Goal: Task Accomplishment & Management: Use online tool/utility

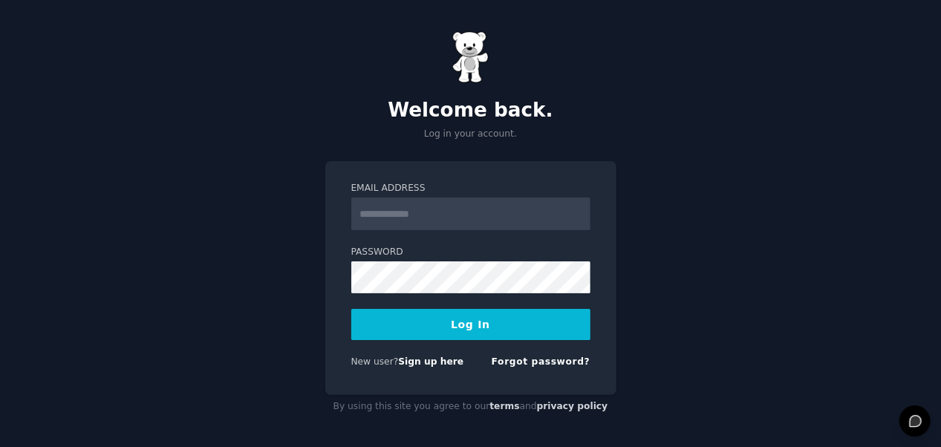
click at [461, 217] on input "Email Address" at bounding box center [470, 214] width 239 height 33
type input "**********"
click at [475, 323] on button "Log In" at bounding box center [470, 324] width 239 height 31
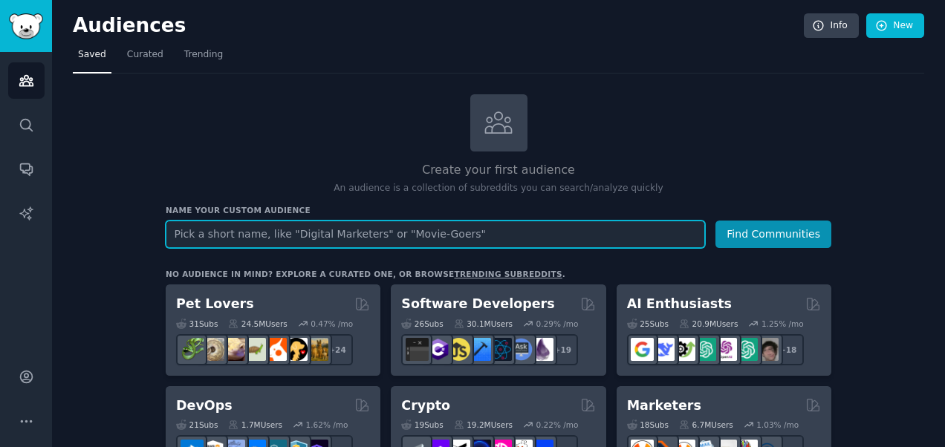
click at [414, 240] on input "text" at bounding box center [435, 234] width 539 height 27
paste input "Eco-Conscious Consumers"
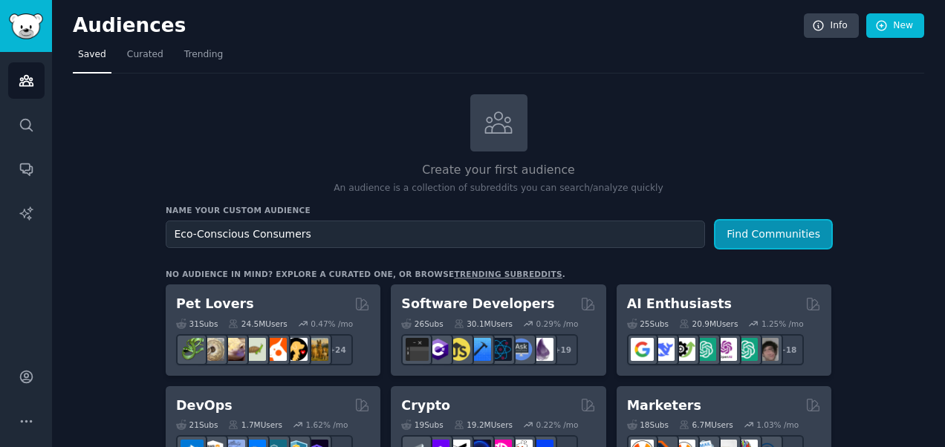
click at [767, 226] on button "Find Communities" at bounding box center [773, 234] width 116 height 27
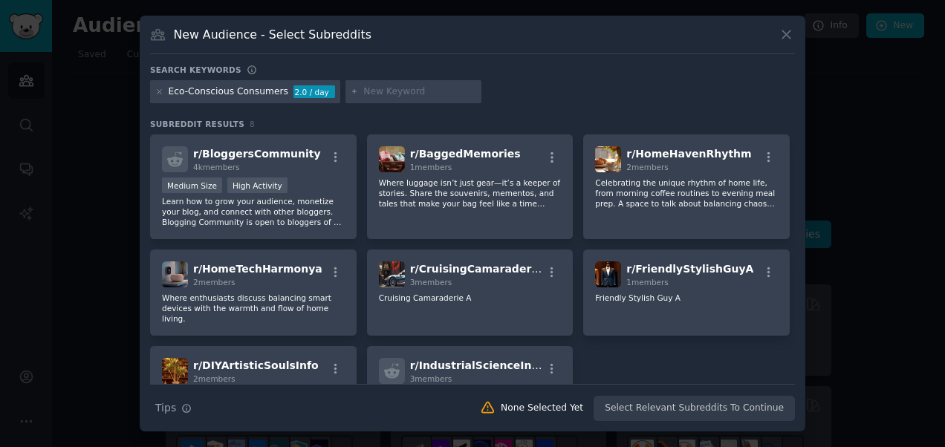
click at [273, 91] on div "Eco-Conscious Consumers" at bounding box center [229, 91] width 120 height 13
click at [236, 90] on div "Eco-Conscious Consumers" at bounding box center [229, 91] width 120 height 13
click at [785, 38] on icon at bounding box center [787, 35] width 16 height 16
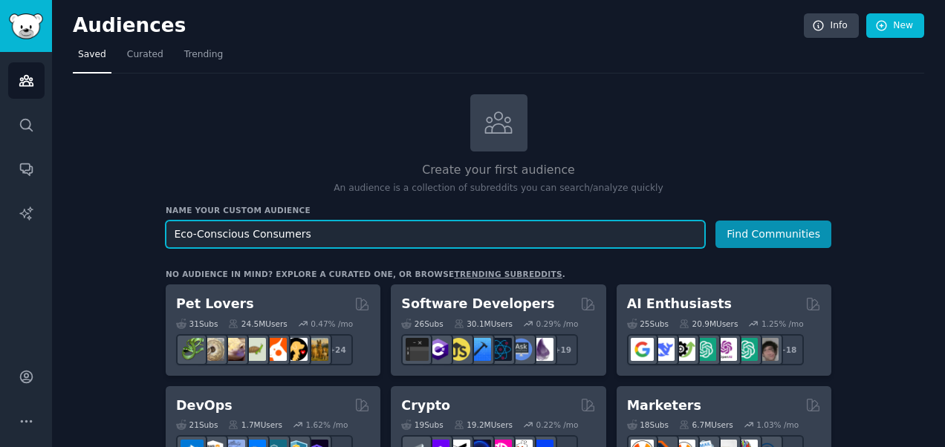
click at [315, 233] on input "Eco-Conscious Consumers" at bounding box center [435, 234] width 539 height 27
click at [715, 221] on button "Find Communities" at bounding box center [773, 234] width 116 height 27
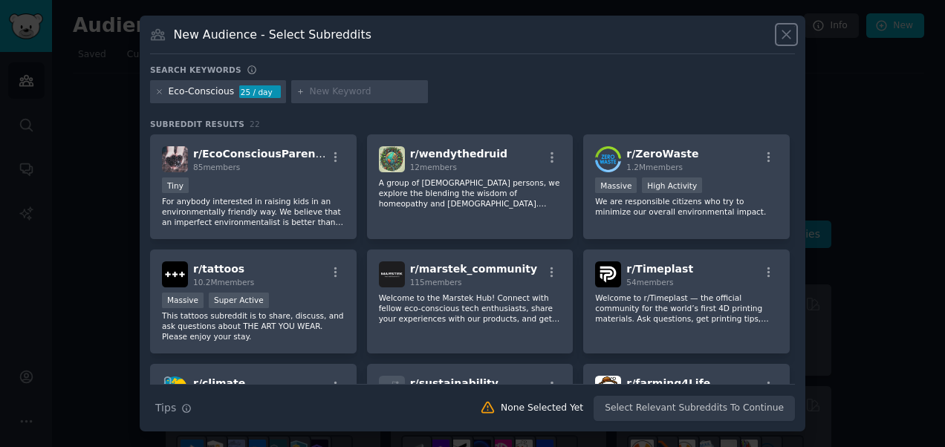
click at [785, 30] on icon at bounding box center [787, 35] width 16 height 16
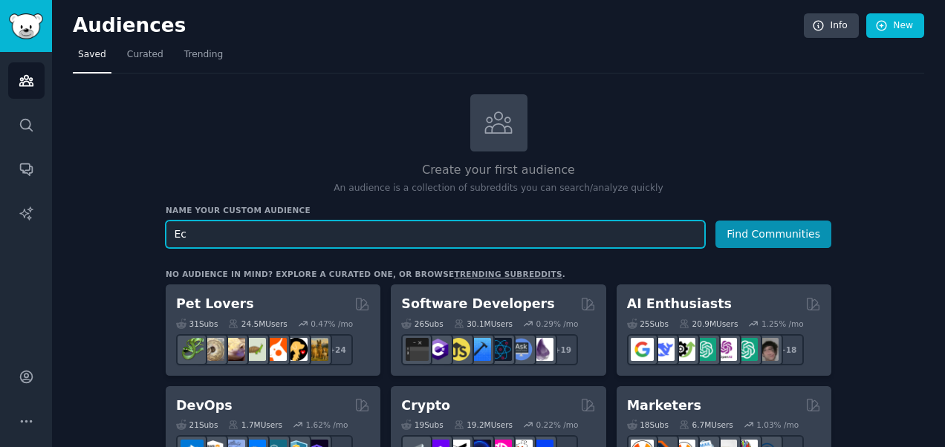
type input "E"
paste input "The Value-Driven Sustainable Shopper"
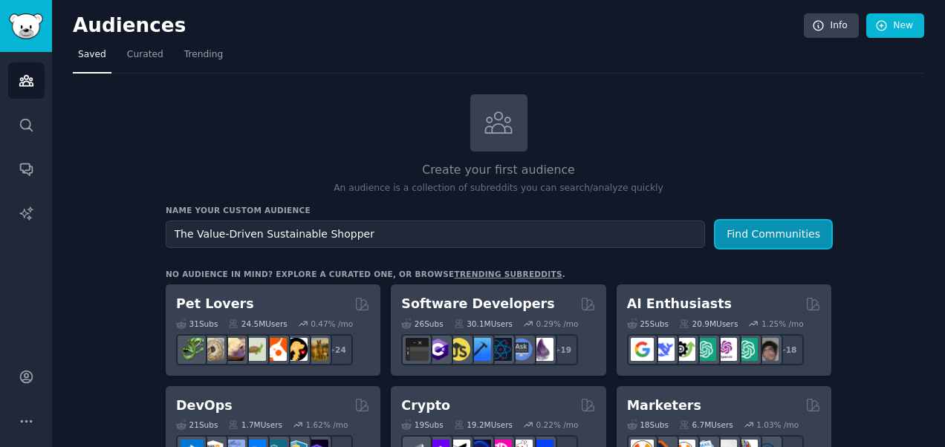
click at [776, 224] on button "Find Communities" at bounding box center [773, 234] width 116 height 27
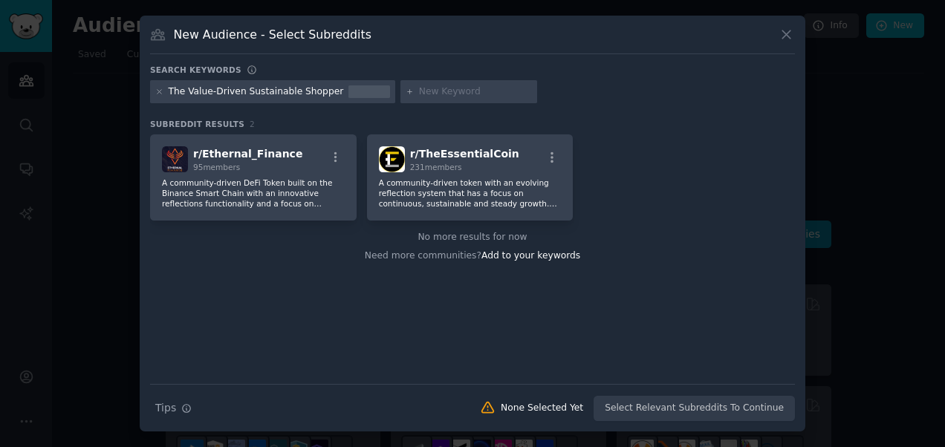
click at [787, 33] on icon at bounding box center [786, 34] width 8 height 8
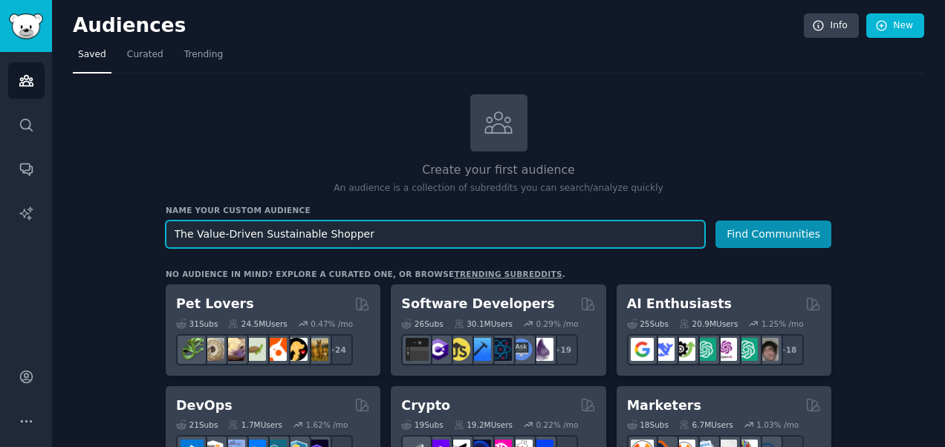
click at [383, 230] on input "The Value-Driven Sustainable Shopper" at bounding box center [435, 234] width 539 height 27
type input "T"
click at [715, 221] on button "Find Communities" at bounding box center [773, 234] width 116 height 27
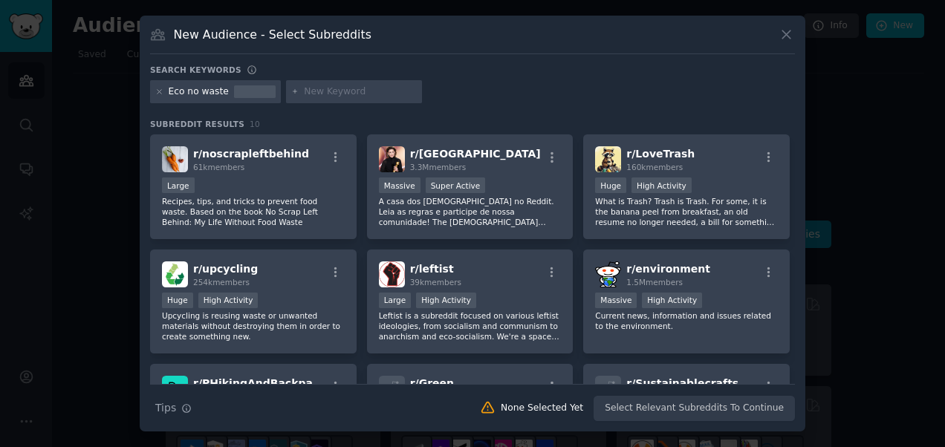
click at [789, 36] on icon at bounding box center [787, 35] width 16 height 16
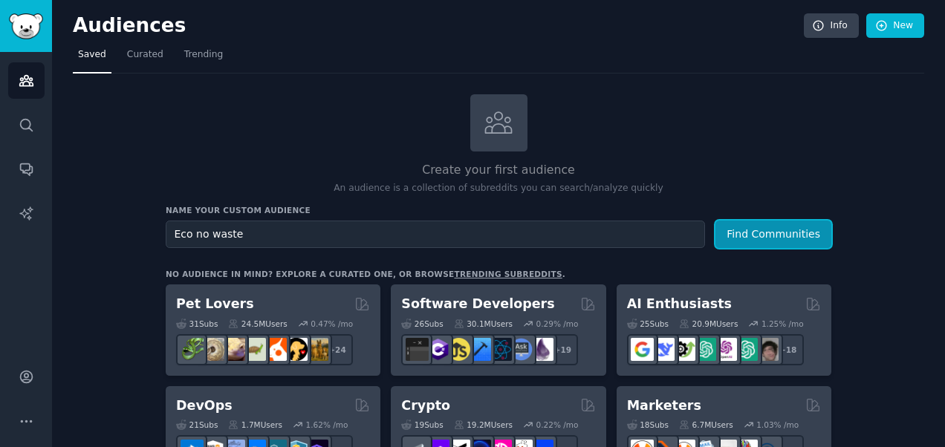
click at [774, 230] on button "Find Communities" at bounding box center [773, 234] width 116 height 27
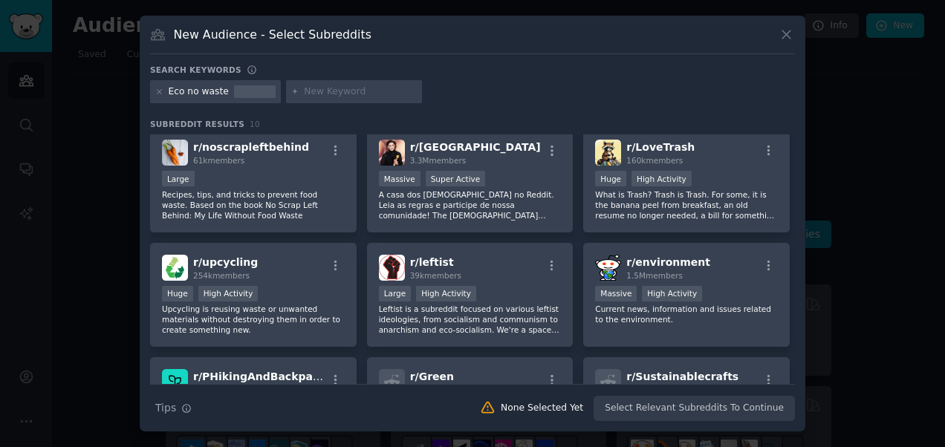
scroll to position [7, 0]
click at [787, 36] on icon at bounding box center [786, 34] width 8 height 8
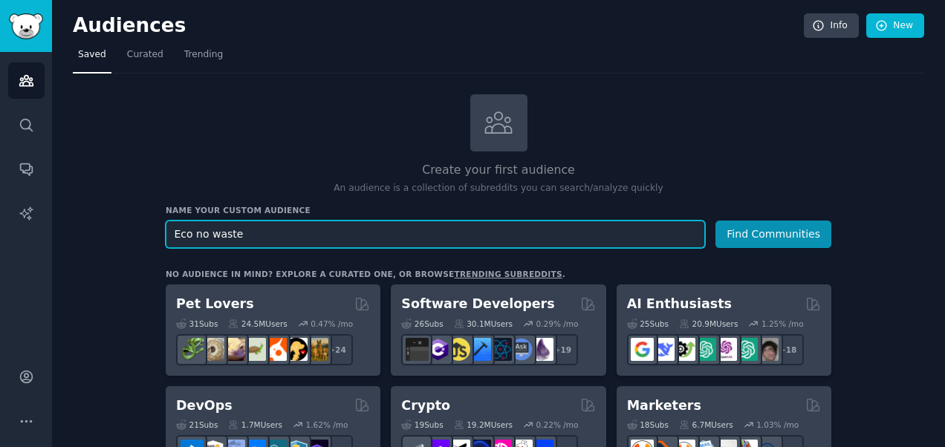
click at [286, 238] on input "Eco no waste" at bounding box center [435, 234] width 539 height 27
type input "Eco no waste beauty products"
click at [715, 221] on button "Find Communities" at bounding box center [773, 234] width 116 height 27
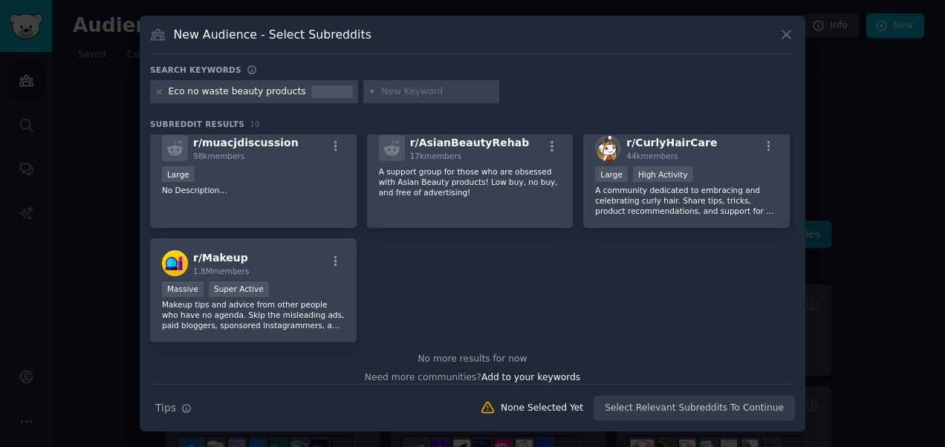
scroll to position [251, 0]
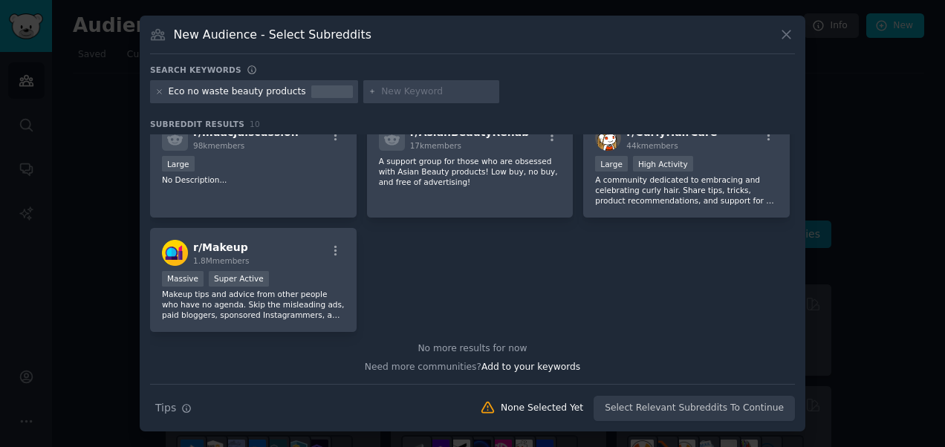
click at [785, 37] on icon at bounding box center [787, 35] width 16 height 16
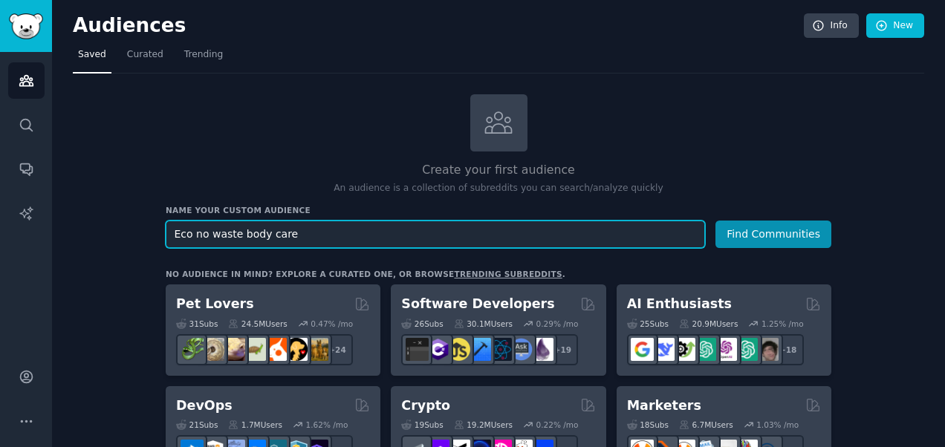
type input "Eco no waste body care"
click at [715, 221] on button "Find Communities" at bounding box center [773, 234] width 116 height 27
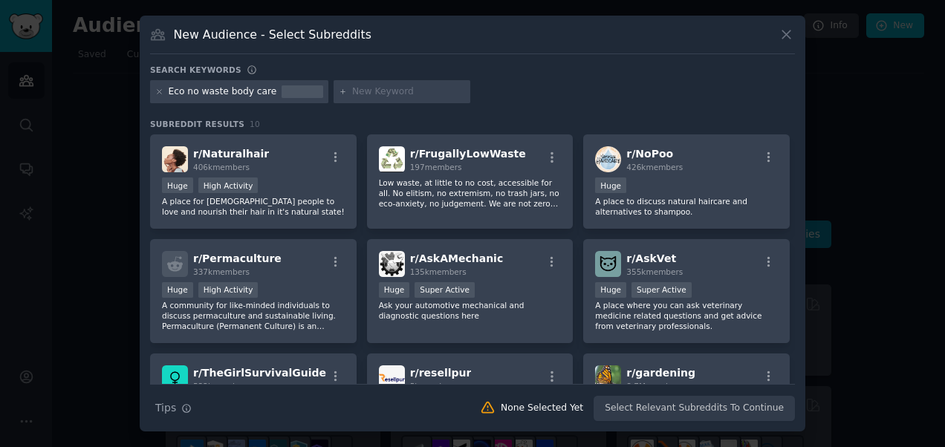
click at [293, 215] on p "A place for [DEMOGRAPHIC_DATA] people to love and nourish their hair in it's na…" at bounding box center [253, 206] width 183 height 21
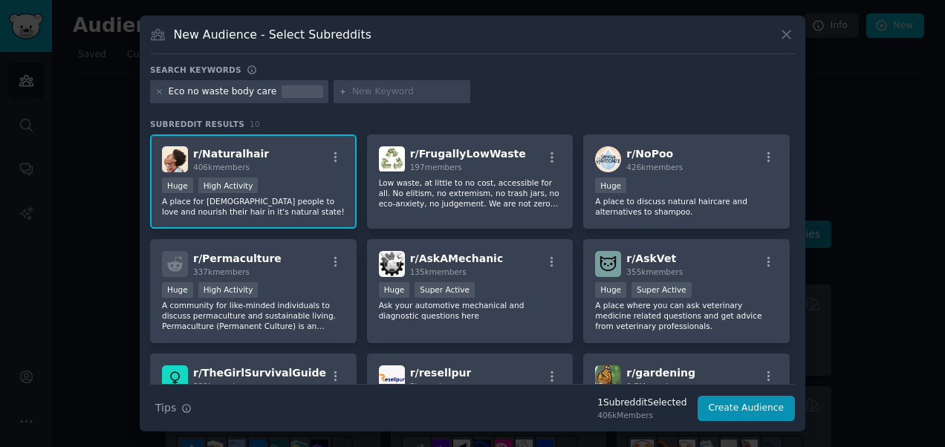
click at [503, 187] on p "Low waste, at little to no cost, accessible for all. No elitism, no extremism, …" at bounding box center [470, 193] width 183 height 31
click at [653, 184] on div "100,000 - 1,000,000 members Huge" at bounding box center [686, 187] width 183 height 19
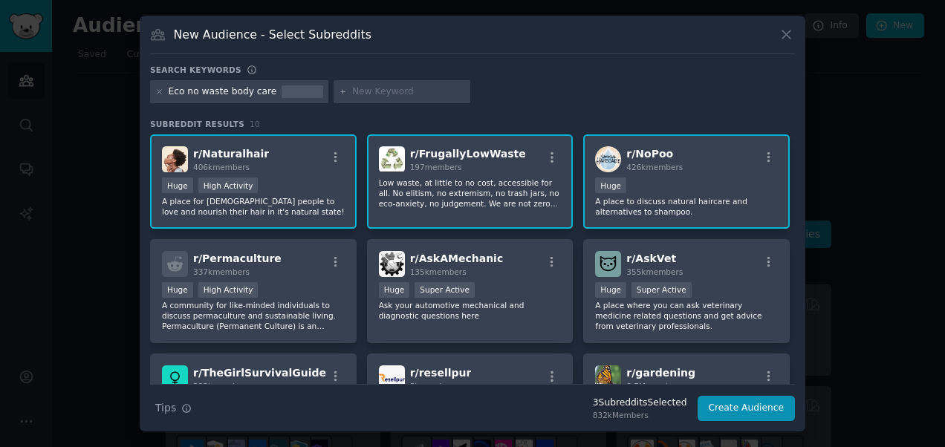
click at [693, 293] on div "Huge Super Active" at bounding box center [686, 291] width 183 height 19
click at [458, 315] on p "Ask your automotive mechanical and diagnostic questions here" at bounding box center [470, 310] width 183 height 21
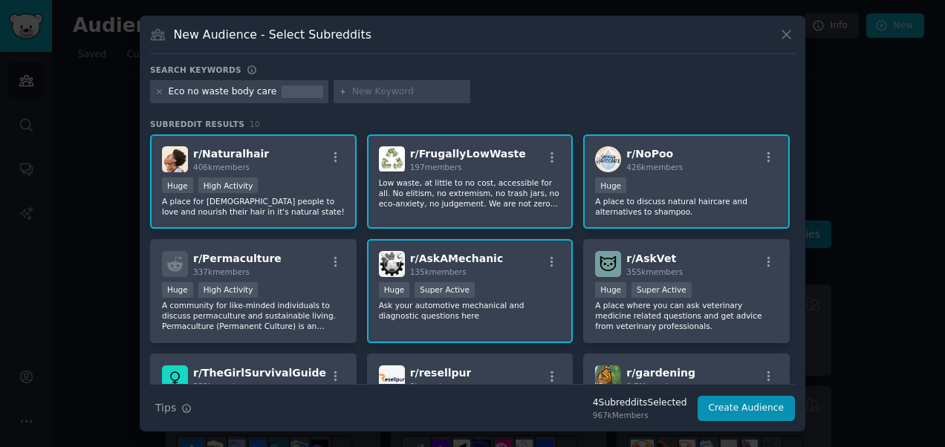
click at [230, 305] on p "A community for like-minded individuals to discuss permaculture and sustainable…" at bounding box center [253, 315] width 183 height 31
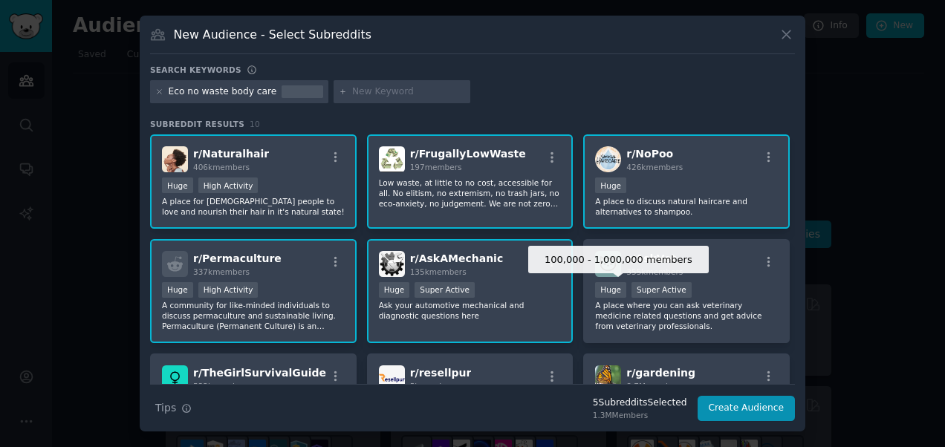
click at [614, 297] on div "Huge" at bounding box center [610, 290] width 31 height 16
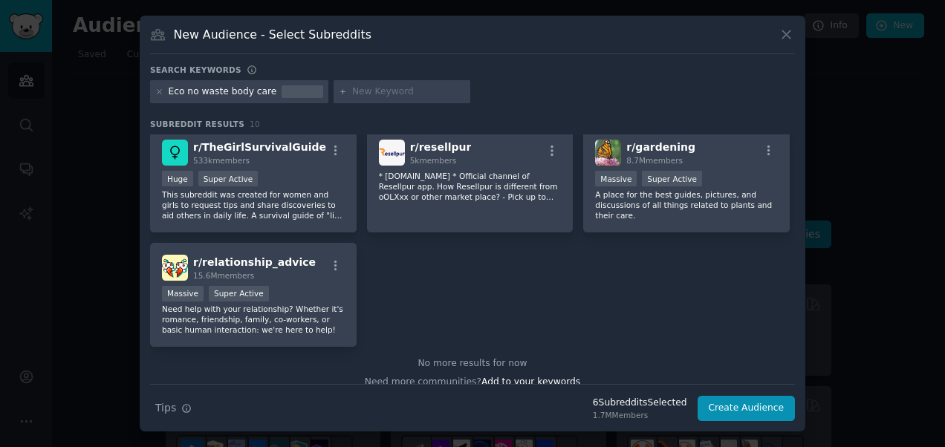
scroll to position [227, 0]
click at [767, 412] on button "Create Audience" at bounding box center [747, 408] width 98 height 25
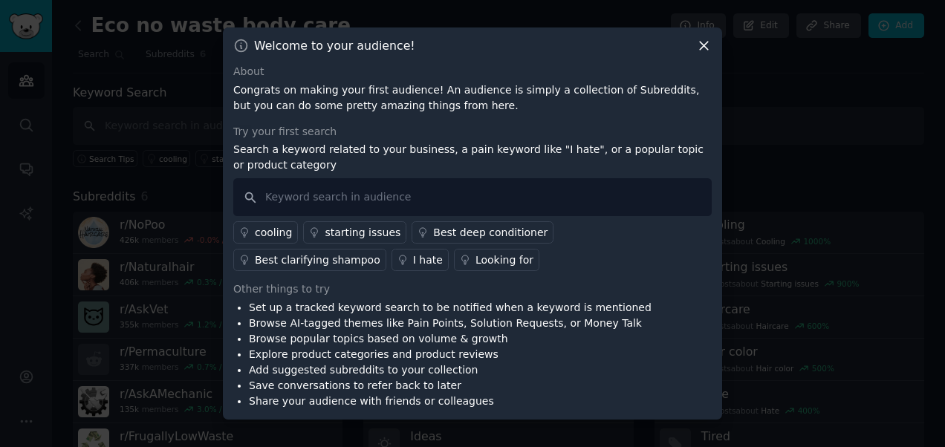
click at [704, 43] on icon at bounding box center [704, 46] width 16 height 16
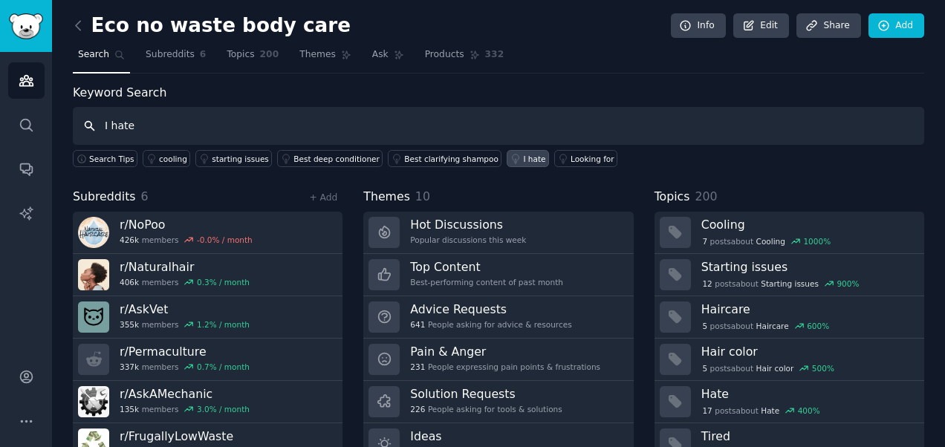
type input "I hate"
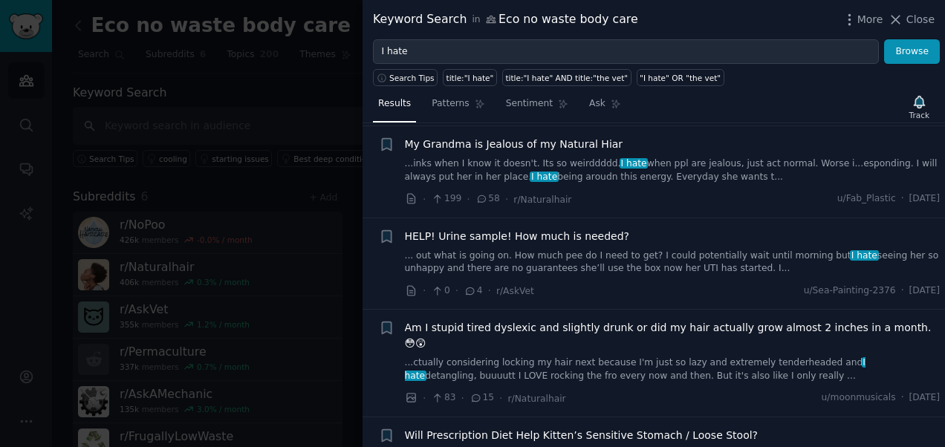
scroll to position [663, 0]
click at [198, 322] on div at bounding box center [472, 223] width 945 height 447
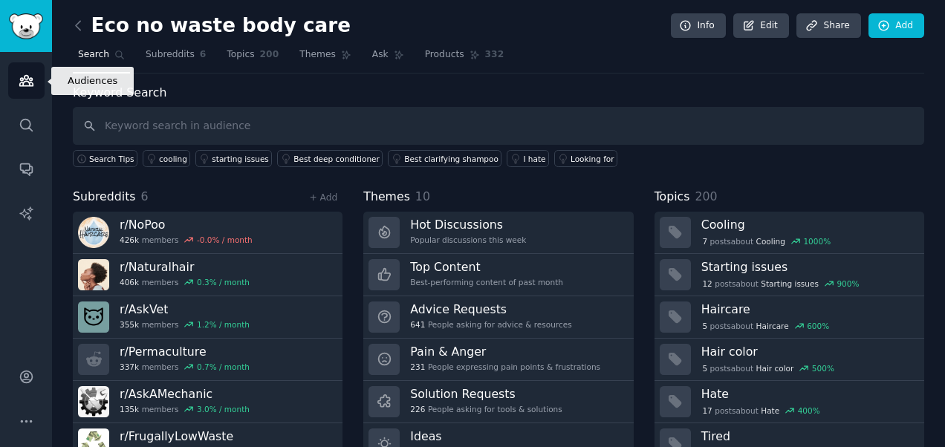
click at [11, 77] on link "Audiences" at bounding box center [26, 80] width 36 height 36
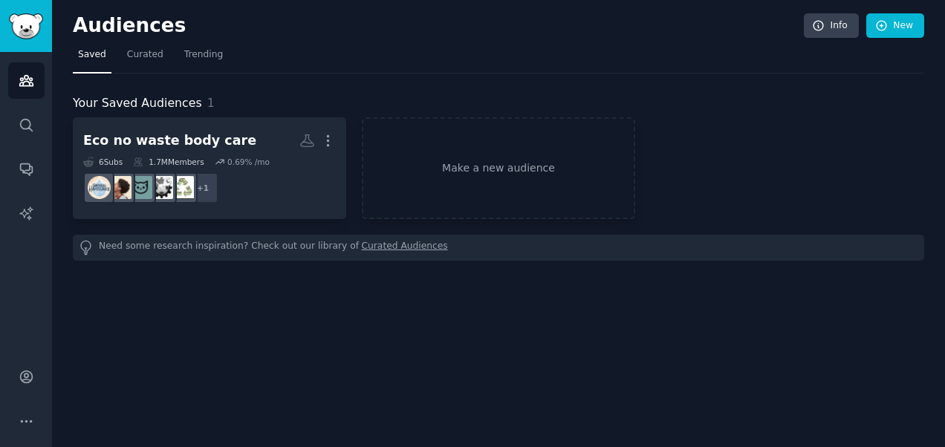
click at [478, 169] on link "Make a new audience" at bounding box center [498, 168] width 273 height 102
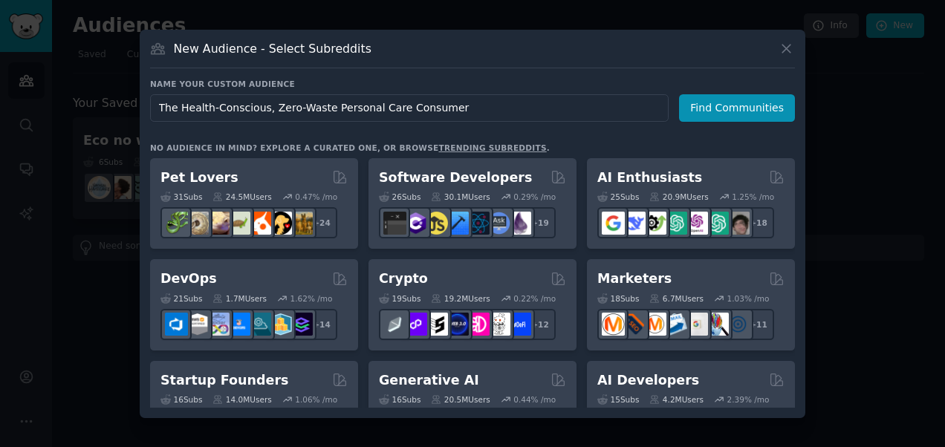
type input "The Health-Conscious, Zero-Waste Personal Care Consumer"
click at [709, 111] on button "Find Communities" at bounding box center [737, 107] width 116 height 27
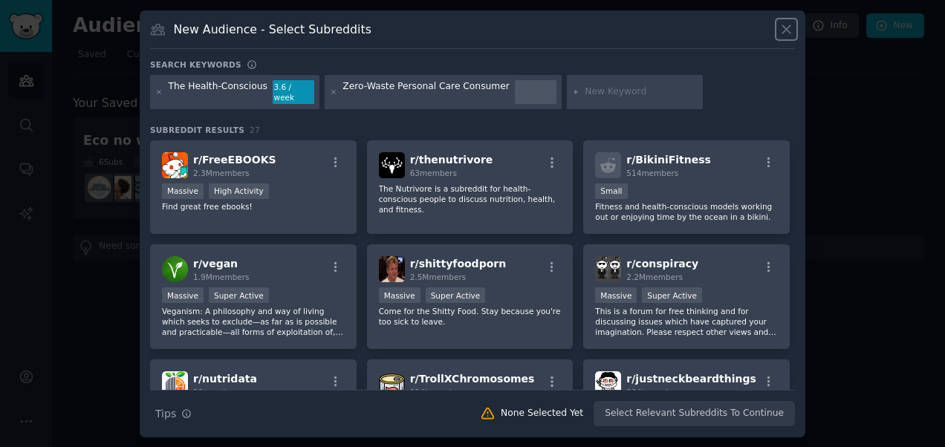
click at [782, 30] on icon at bounding box center [787, 30] width 16 height 16
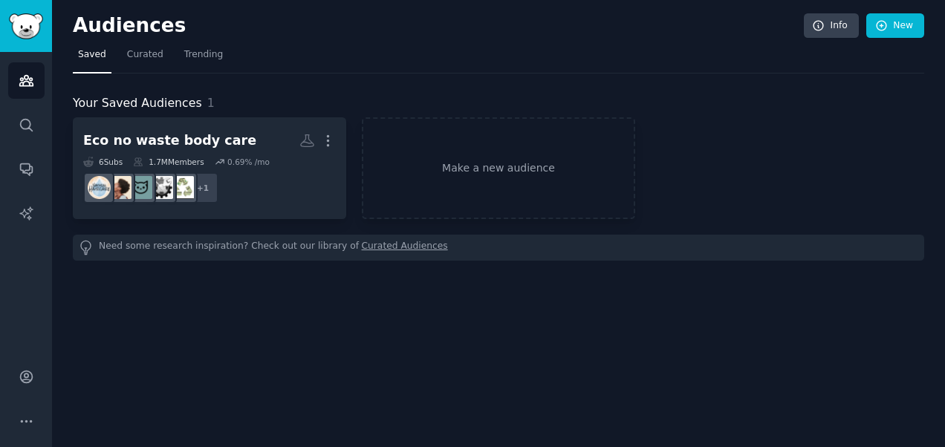
click at [489, 184] on link "Make a new audience" at bounding box center [498, 168] width 273 height 102
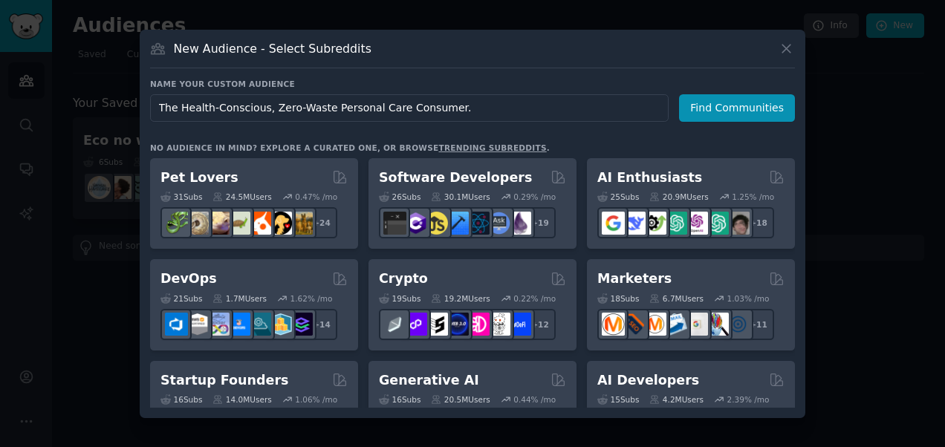
click at [262, 107] on input "The Health-Conscious, Zero-Waste Personal Care Consumer." at bounding box center [409, 107] width 519 height 27
type input "The Health-Conscious Zero-Waste Personal Care Consumer."
click at [721, 110] on button "Find Communities" at bounding box center [737, 107] width 116 height 27
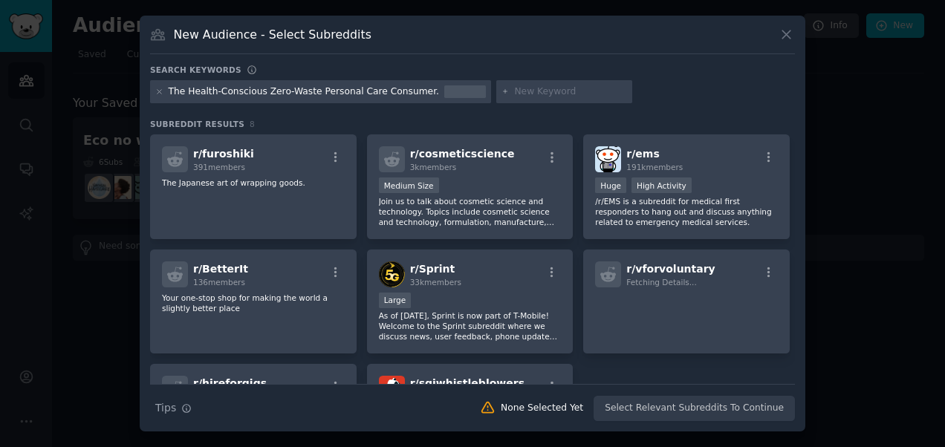
click at [258, 91] on div "The Health-Conscious Zero-Waste Personal Care Consumer." at bounding box center [304, 91] width 270 height 13
click at [258, 88] on div "The Health-Conscious Zero-Waste Personal Care Consumer." at bounding box center [304, 91] width 270 height 13
click at [786, 29] on icon at bounding box center [787, 35] width 16 height 16
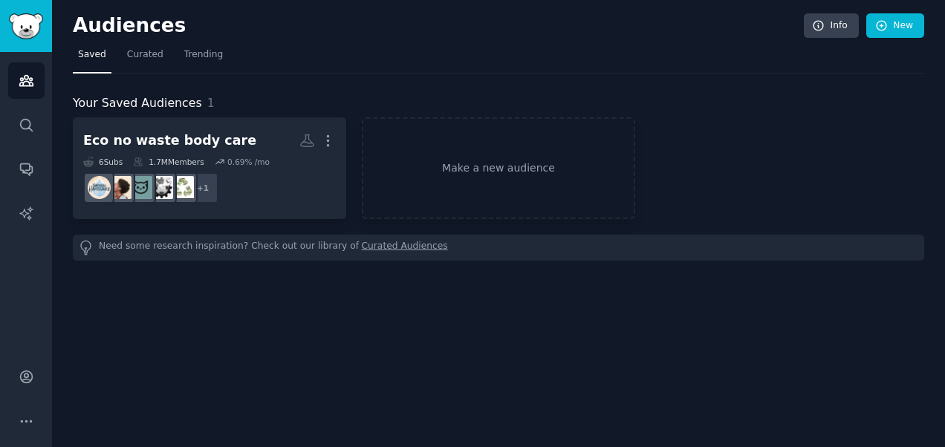
click at [472, 185] on link "Make a new audience" at bounding box center [498, 168] width 273 height 102
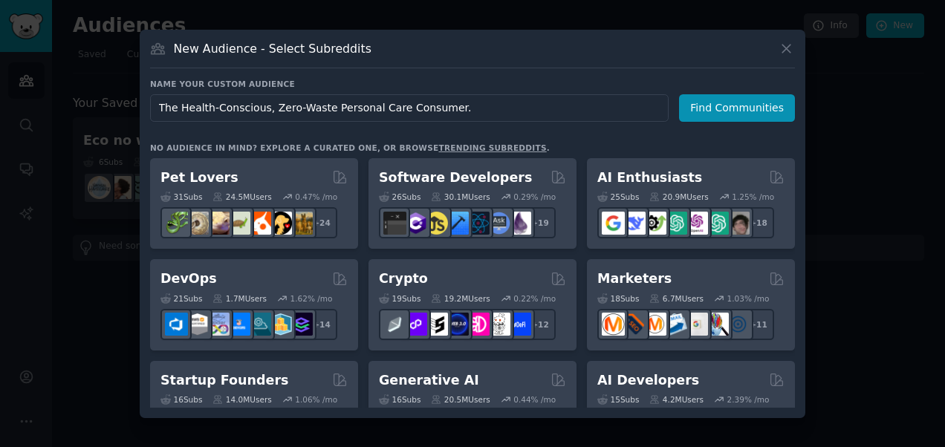
click at [262, 106] on input "The Health-Conscious, Zero-Waste Personal Care Consumer." at bounding box center [409, 107] width 519 height 27
type input "Zero-Waste Personal Care Consumer."
click at [722, 105] on button "Find Communities" at bounding box center [737, 107] width 116 height 27
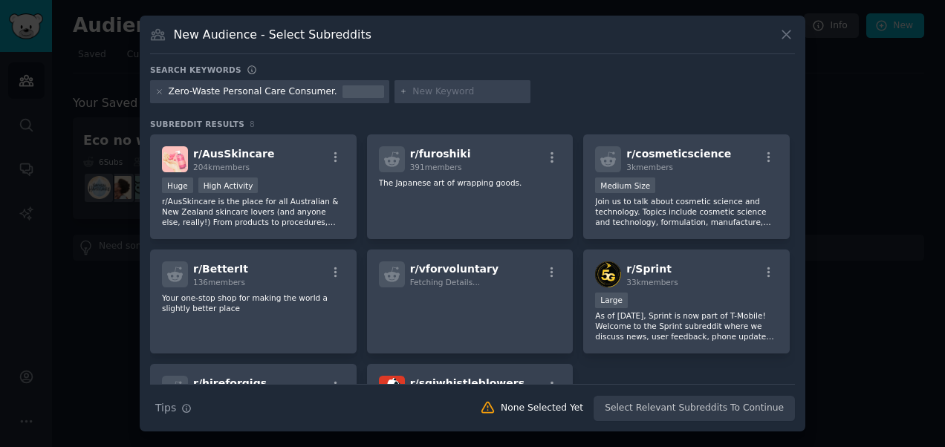
click at [796, 30] on div "New Audience - Select Subreddits Search keywords Zero-Waste Personal Care Consu…" at bounding box center [473, 224] width 666 height 417
click at [786, 29] on icon at bounding box center [787, 35] width 16 height 16
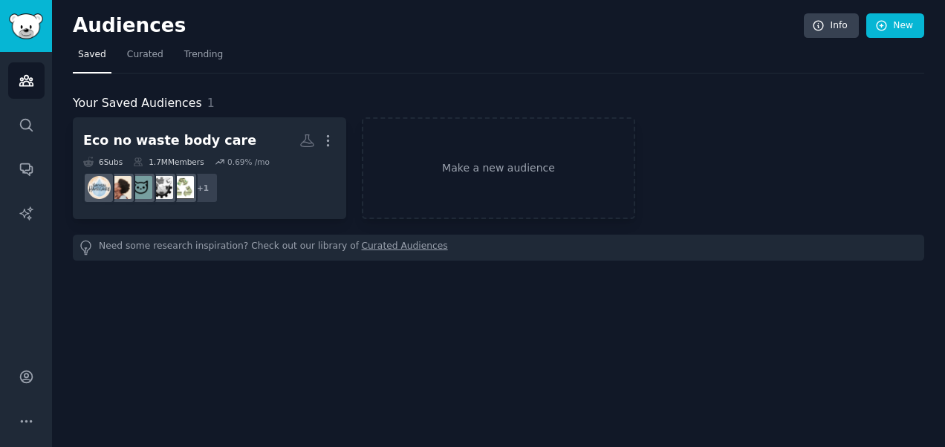
click at [416, 168] on link "Make a new audience" at bounding box center [498, 168] width 273 height 102
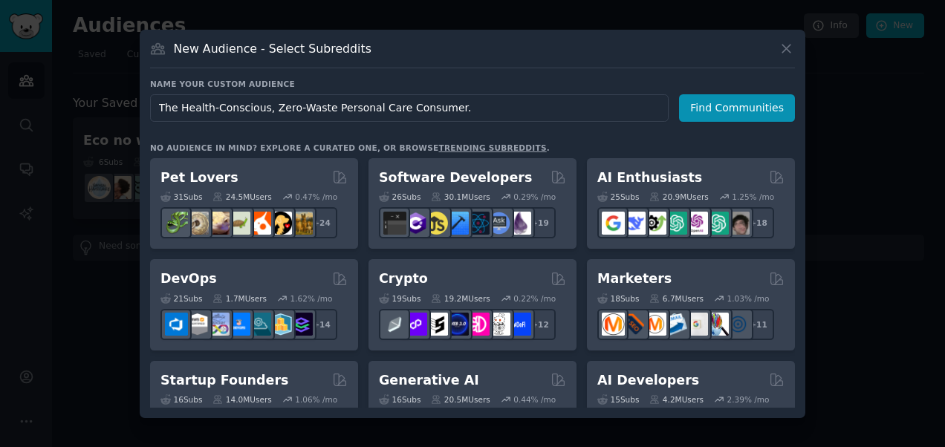
click at [438, 108] on input "The Health-Conscious, Zero-Waste Personal Care Consumer." at bounding box center [409, 107] width 519 height 27
click at [264, 105] on input "The Health-Conscious, Zero-Waste Personal Care" at bounding box center [409, 107] width 519 height 27
type input "Zero-Waste Personal Care"
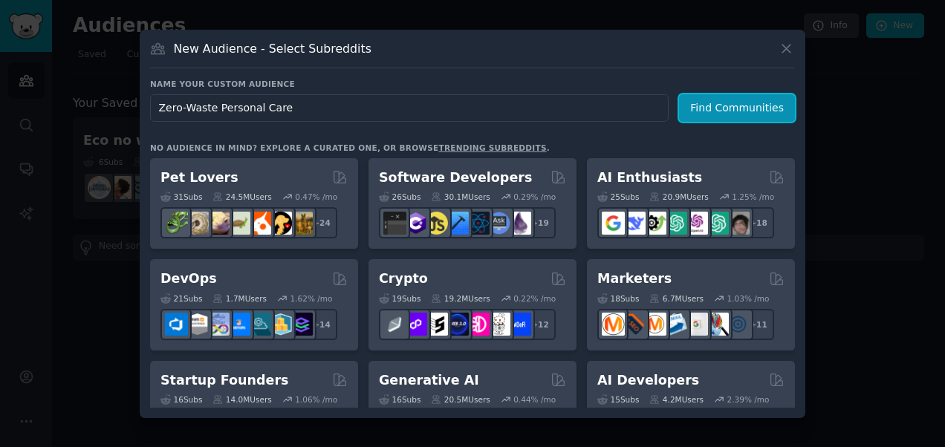
click at [727, 102] on button "Find Communities" at bounding box center [737, 107] width 116 height 27
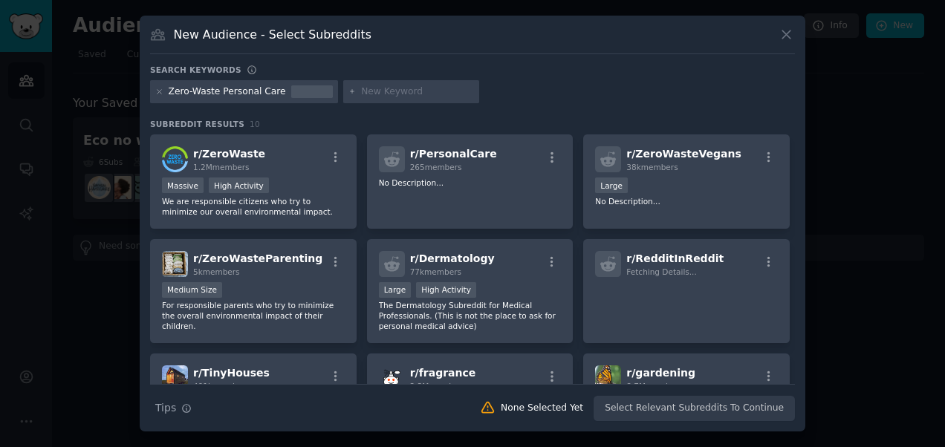
click at [316, 202] on p "We are responsible citizens who try to minimize our overall environmental impac…" at bounding box center [253, 206] width 183 height 21
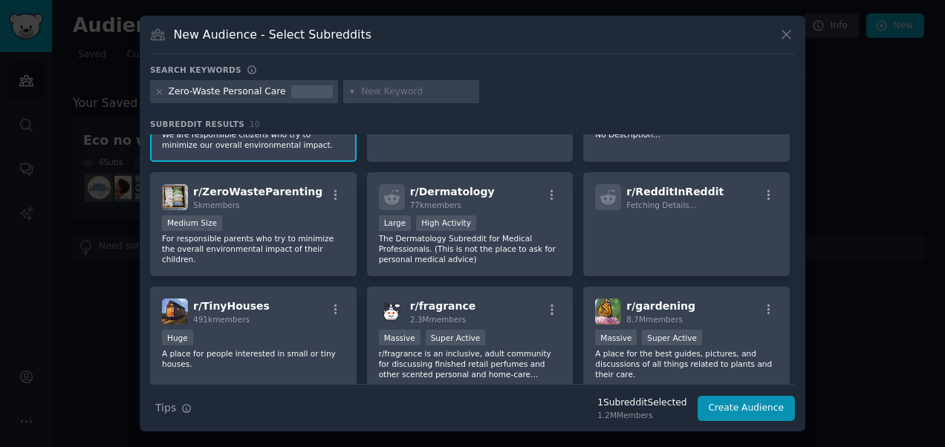
scroll to position [68, 0]
click at [238, 248] on p "For responsible parents who try to minimize the overall environmental impact of…" at bounding box center [253, 247] width 183 height 31
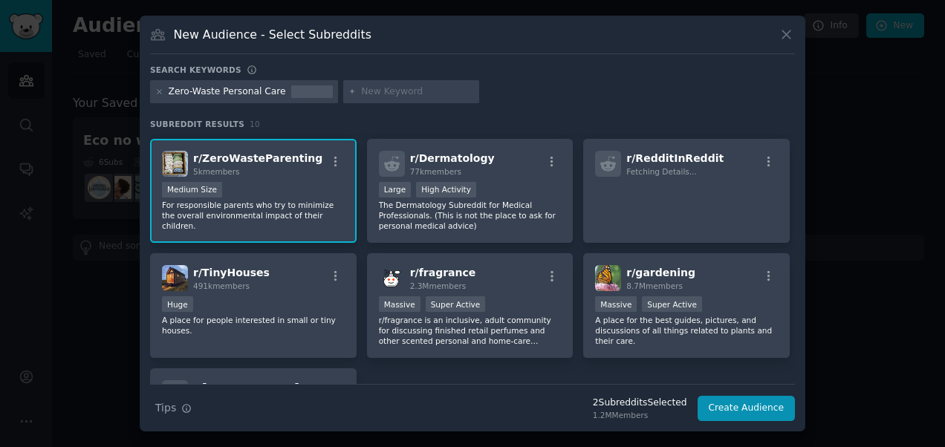
scroll to position [103, 0]
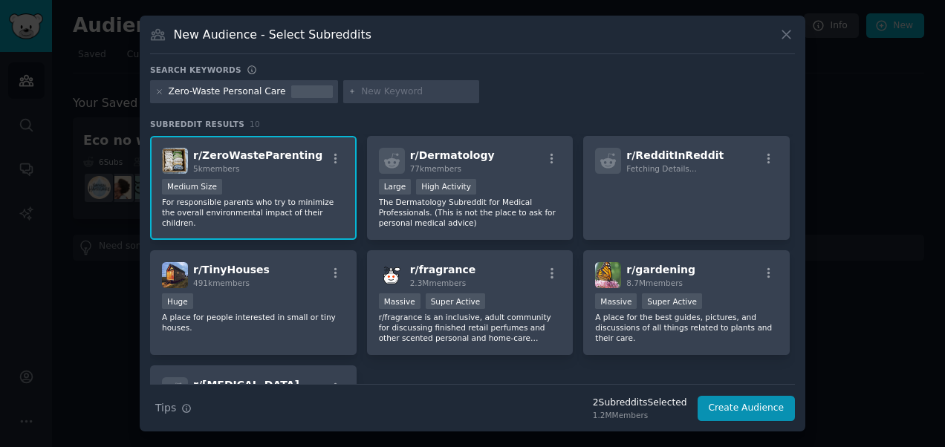
click at [295, 202] on p "For responsible parents who try to minimize the overall environmental impact of…" at bounding box center [253, 212] width 183 height 31
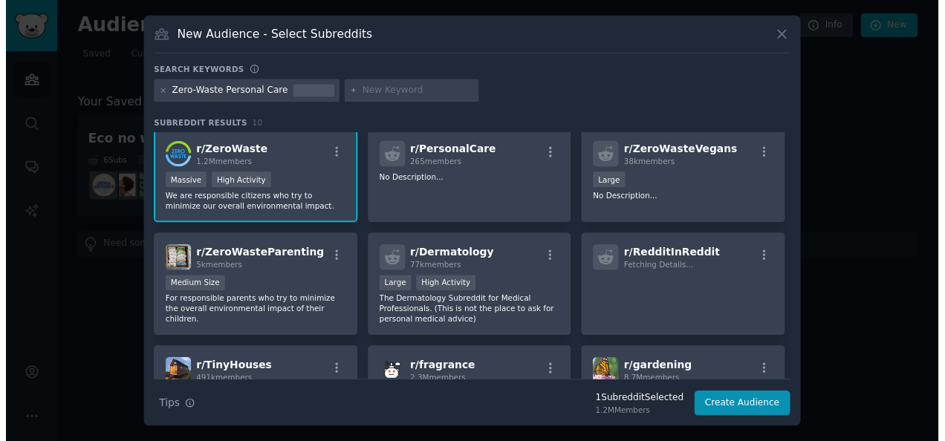
scroll to position [0, 0]
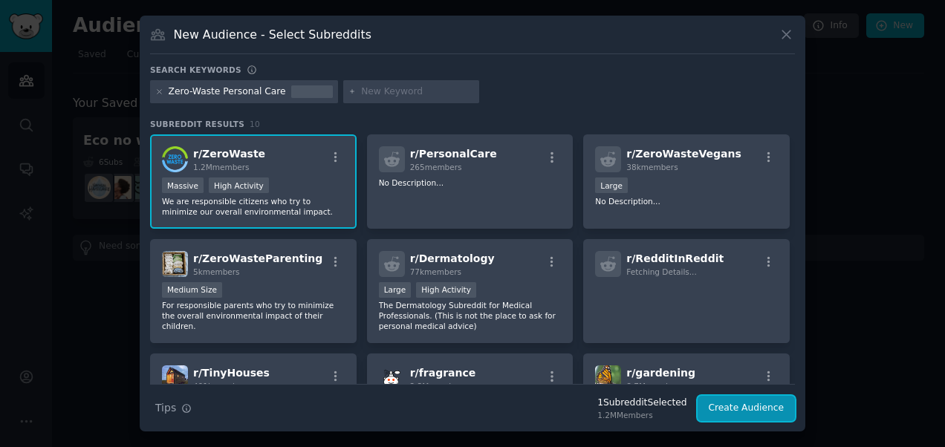
click at [740, 402] on button "Create Audience" at bounding box center [747, 408] width 98 height 25
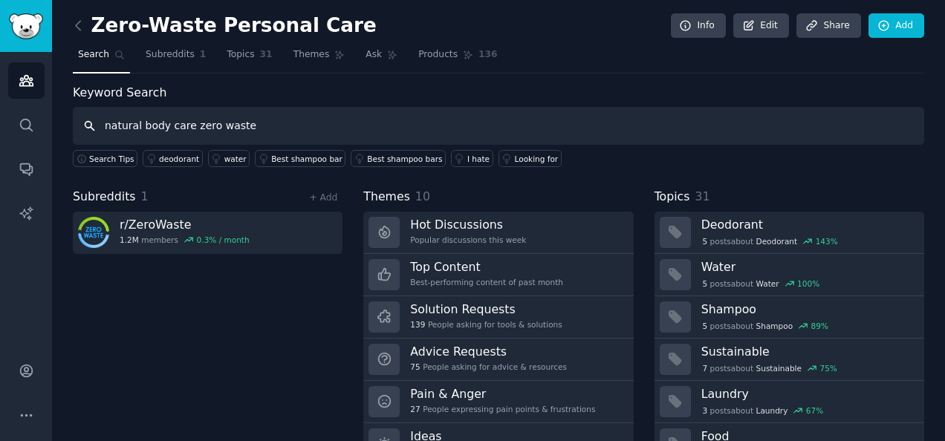
type input "natural body care zero waste"
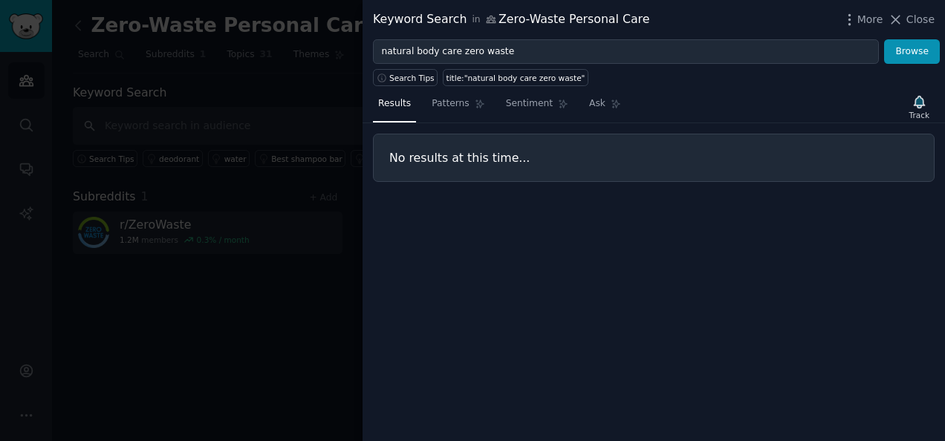
click at [261, 223] on div at bounding box center [472, 220] width 945 height 441
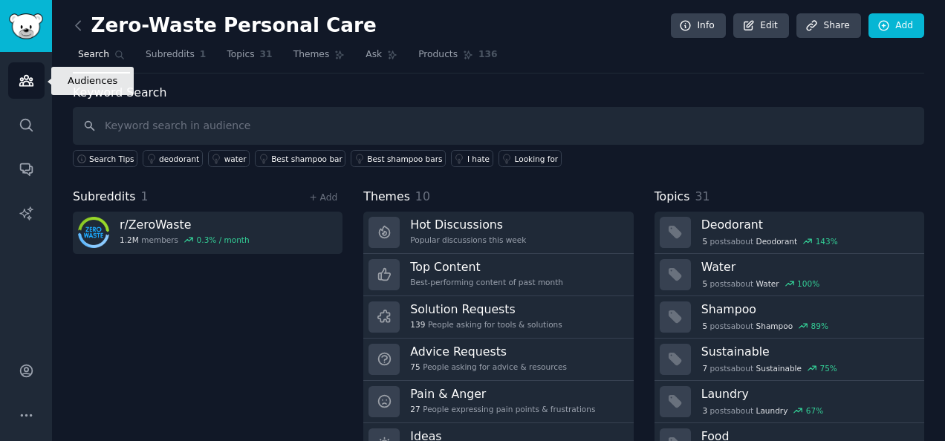
click at [20, 75] on icon "Sidebar" at bounding box center [27, 81] width 16 height 16
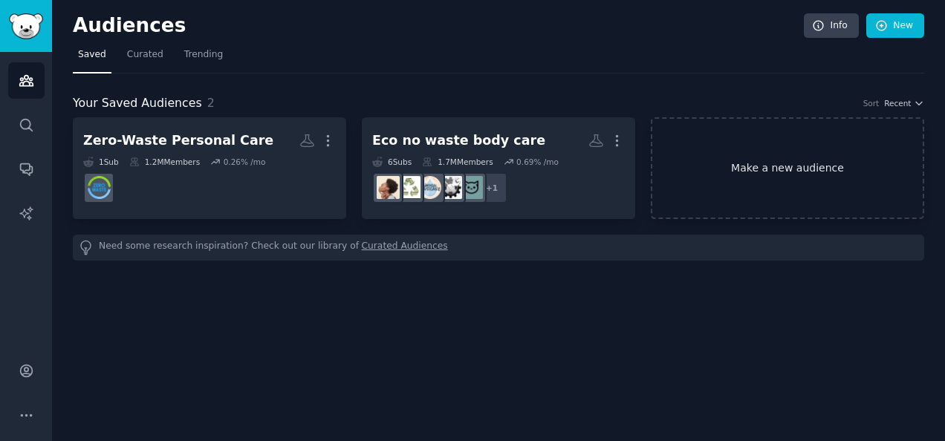
click at [718, 156] on link "Make a new audience" at bounding box center [787, 168] width 273 height 102
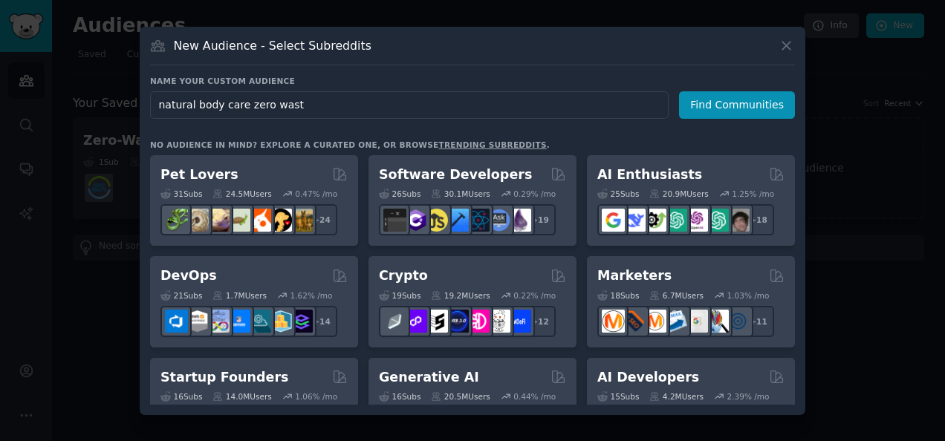
type input "natural body care zero waste"
click button "Find Communities" at bounding box center [737, 104] width 116 height 27
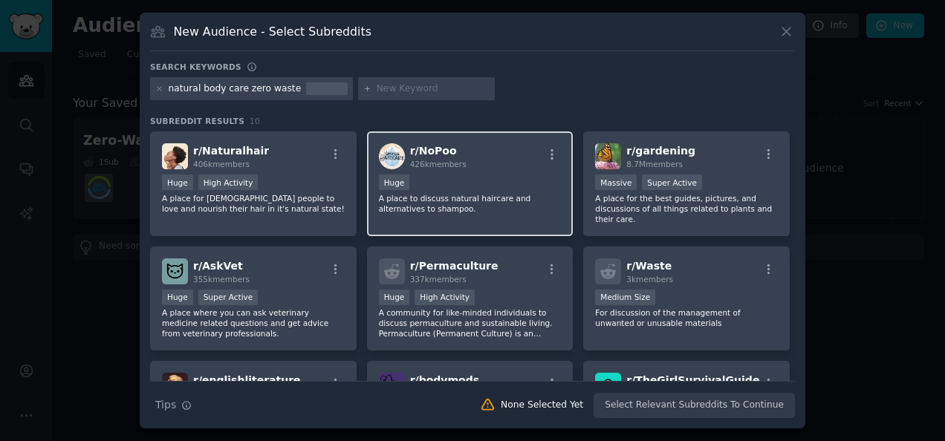
click at [480, 196] on p "A place to discuss natural haircare and alternatives to shampoo." at bounding box center [470, 203] width 183 height 21
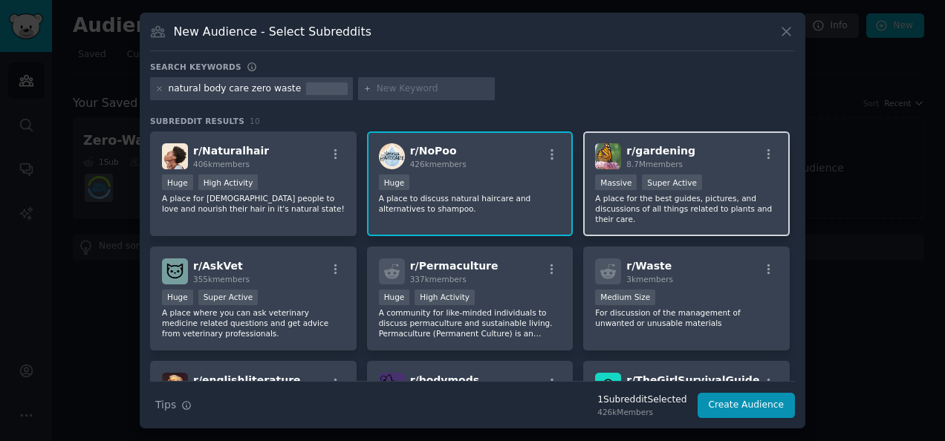
click at [671, 212] on p "A place for the best guides, pictures, and discussions of all things related to…" at bounding box center [686, 208] width 183 height 31
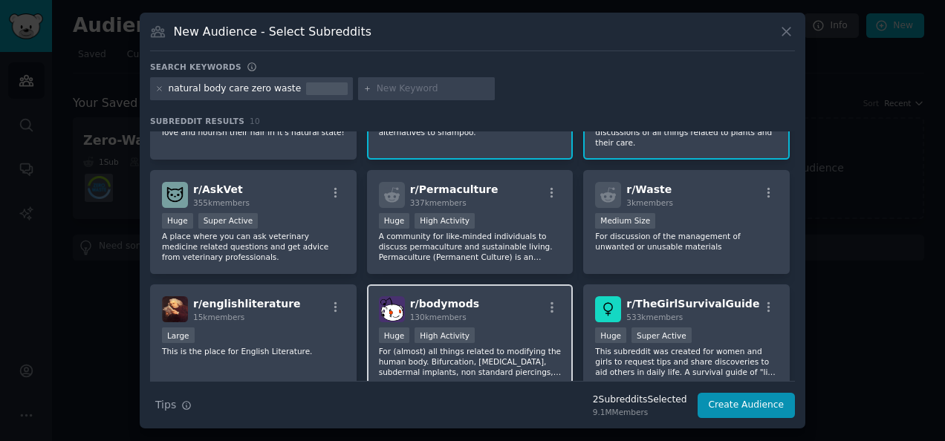
scroll to position [76, 0]
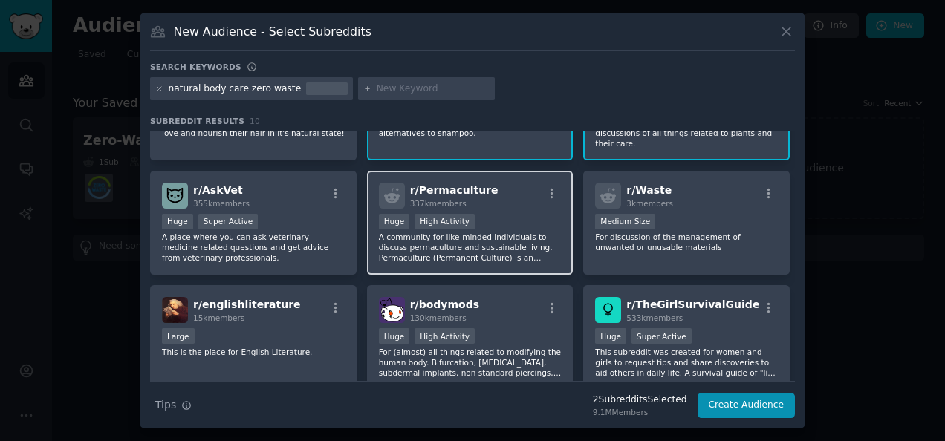
click at [515, 241] on p "A community for like-minded individuals to discuss permaculture and sustainable…" at bounding box center [470, 247] width 183 height 31
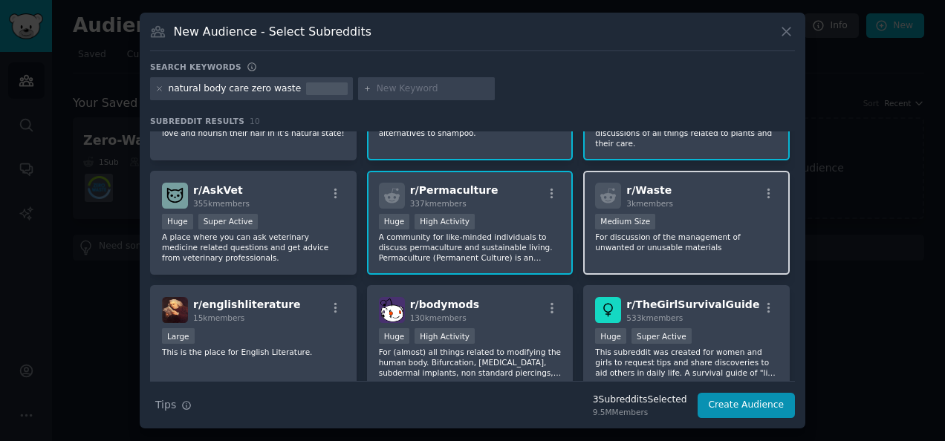
click at [654, 234] on p "For discussion of the management of unwanted or unusable materials" at bounding box center [686, 242] width 183 height 21
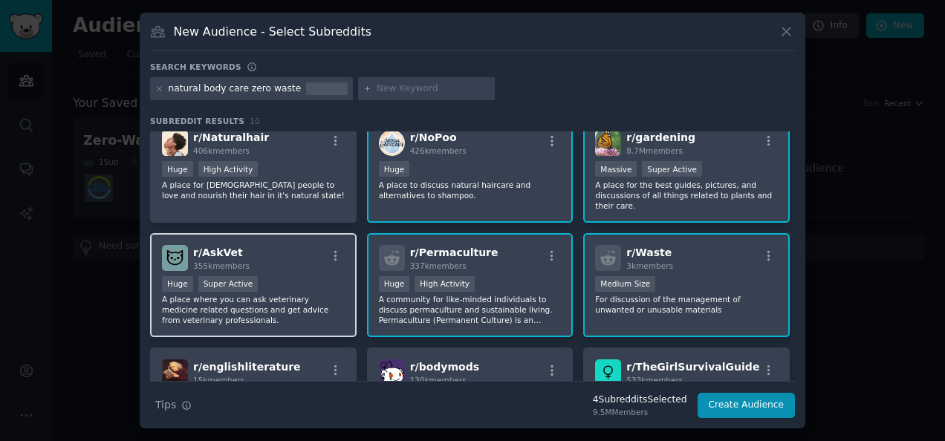
scroll to position [0, 0]
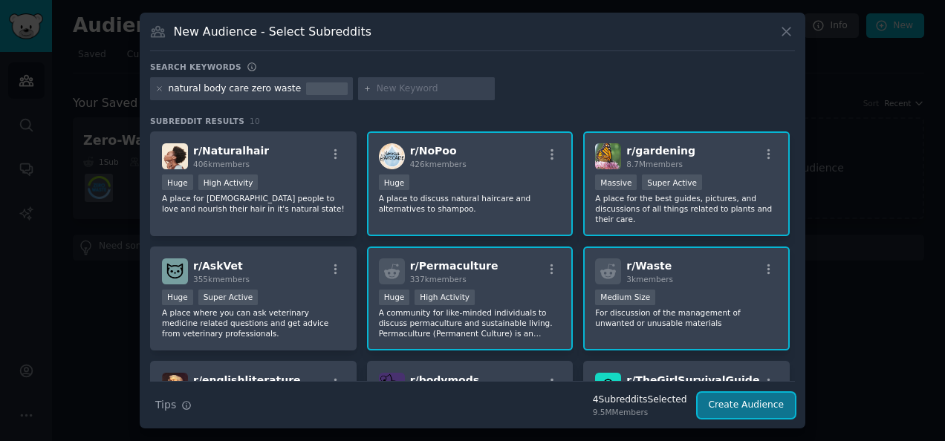
click at [748, 406] on button "Create Audience" at bounding box center [747, 405] width 98 height 25
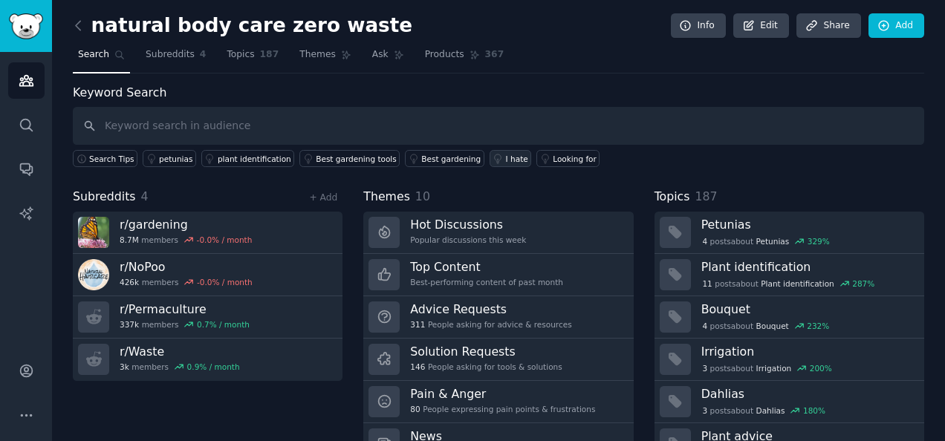
click at [506, 155] on div "I hate" at bounding box center [517, 159] width 22 height 10
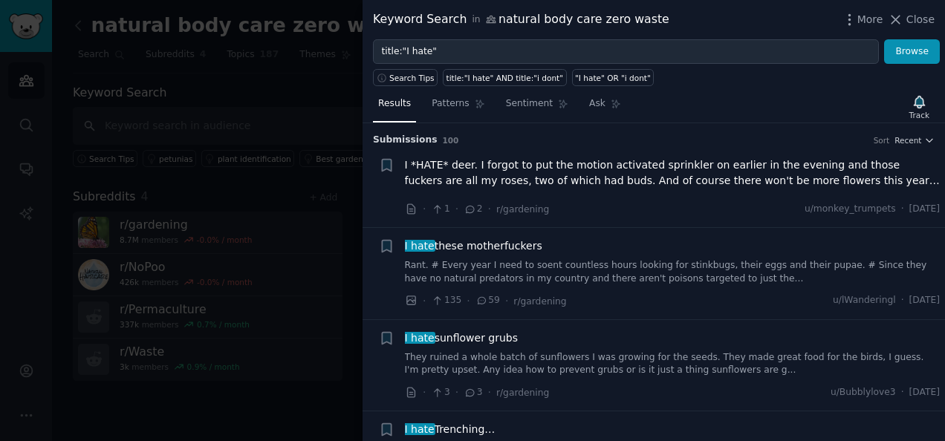
click at [231, 135] on div at bounding box center [472, 220] width 945 height 441
click at [330, 130] on div at bounding box center [472, 220] width 945 height 441
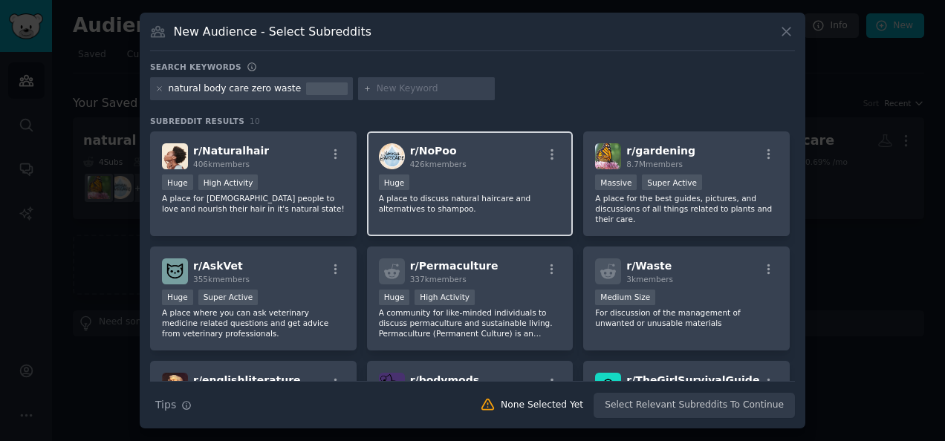
click at [501, 210] on p "A place to discuss natural haircare and alternatives to shampoo." at bounding box center [470, 203] width 183 height 21
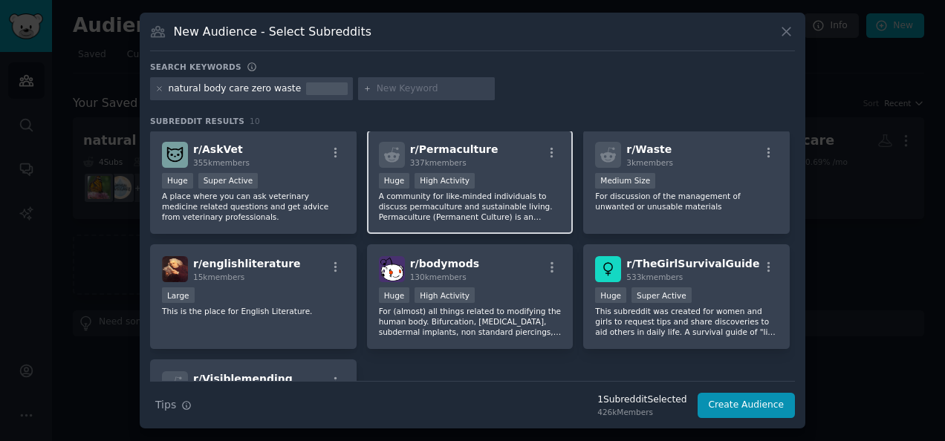
scroll to position [117, 0]
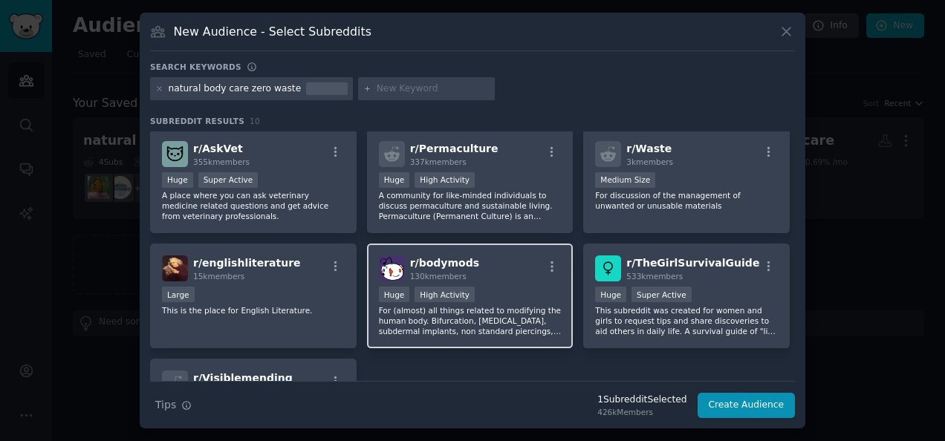
click at [475, 319] on p "For (almost) all things related to modifying the human body. Bifurcation, [MEDI…" at bounding box center [470, 320] width 183 height 31
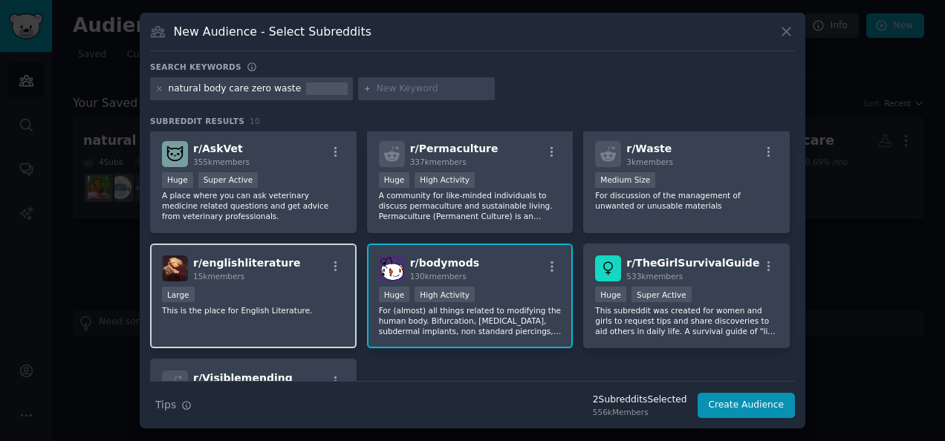
scroll to position [230, 0]
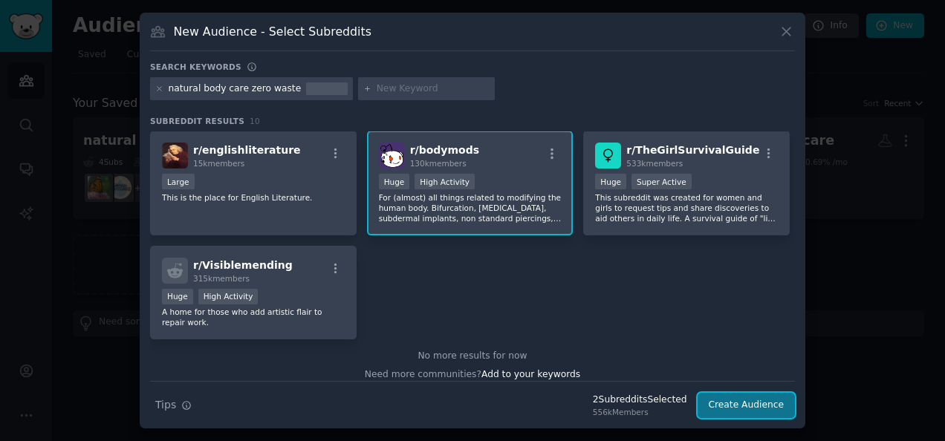
click at [758, 410] on button "Create Audience" at bounding box center [747, 405] width 98 height 25
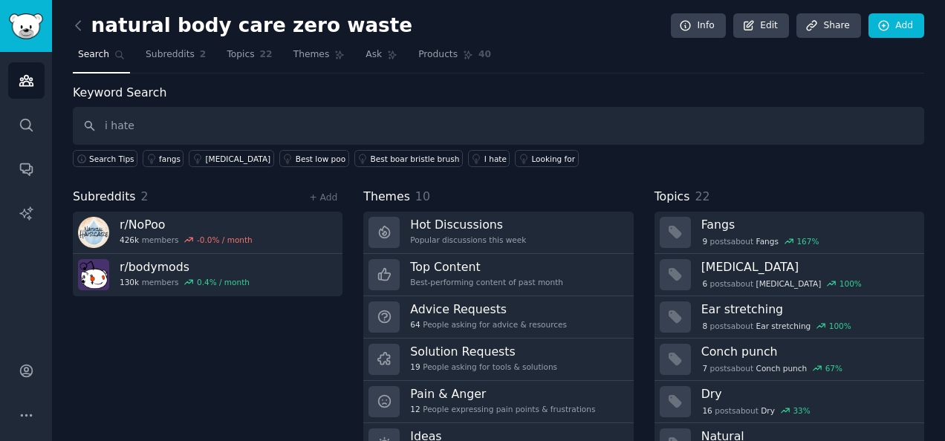
type input "i hate"
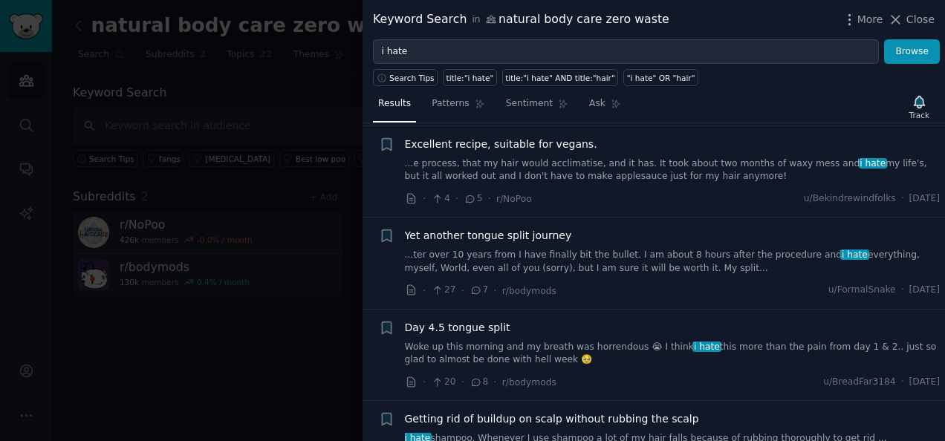
scroll to position [389, 0]
click at [201, 273] on div at bounding box center [472, 220] width 945 height 441
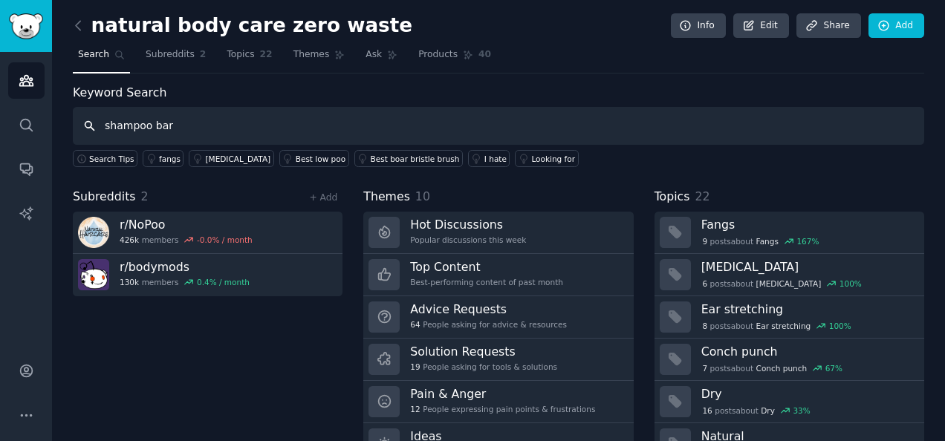
type input "shampoo bar"
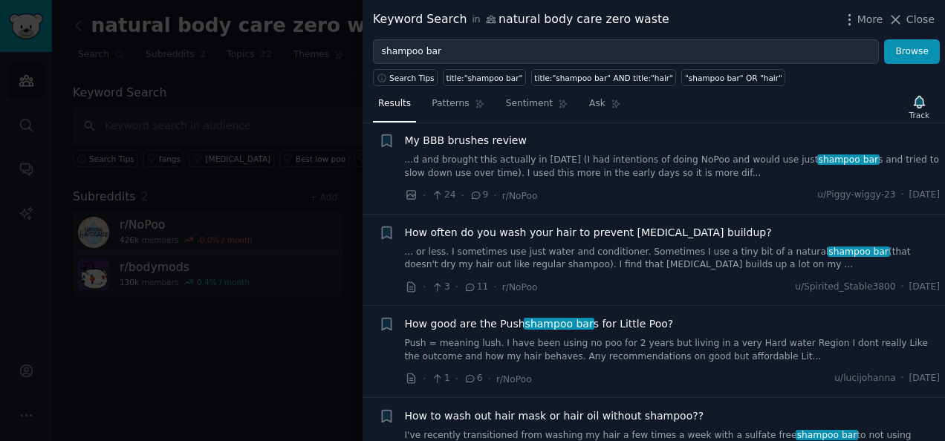
scroll to position [458, 0]
click at [218, 257] on div at bounding box center [472, 220] width 945 height 441
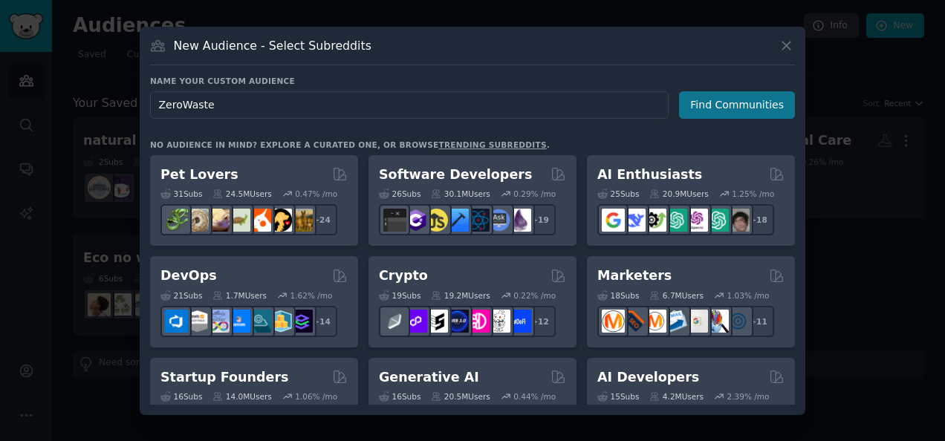
type input "ZeroWaste"
click at [719, 108] on button "Find Communities" at bounding box center [737, 104] width 116 height 27
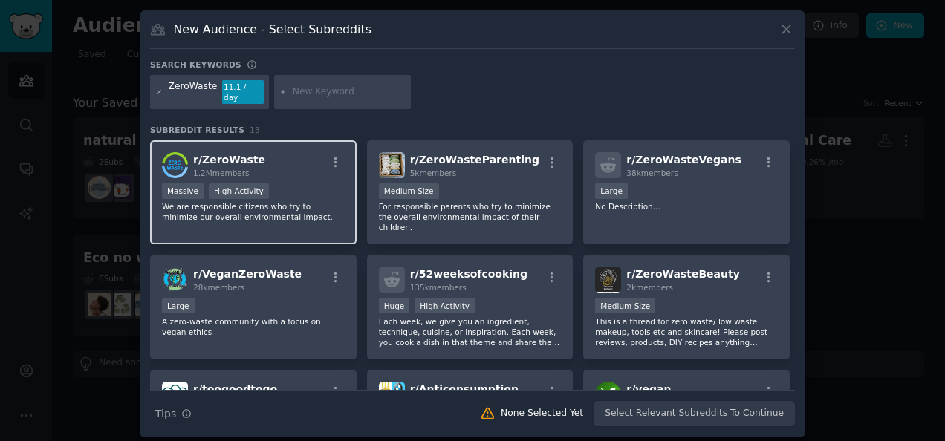
click at [321, 201] on p "We are responsible citizens who try to minimize our overall environmental impac…" at bounding box center [253, 211] width 183 height 21
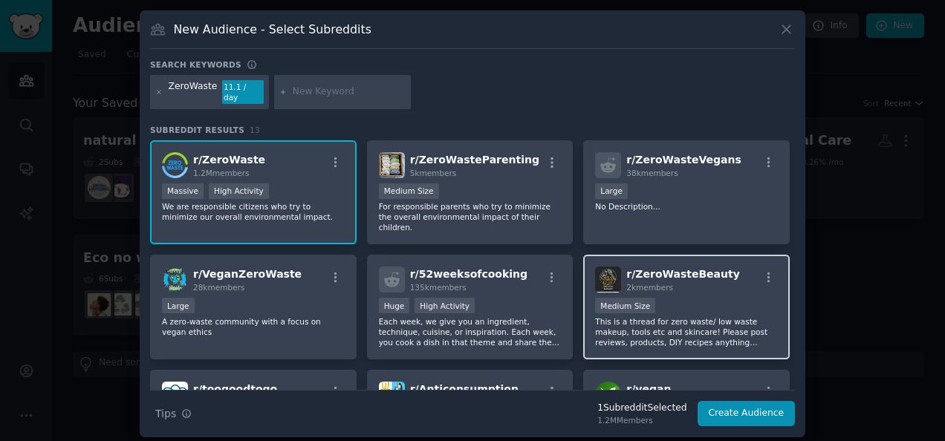
click at [718, 298] on div "1000 - 10,000 members Medium Size" at bounding box center [686, 307] width 183 height 19
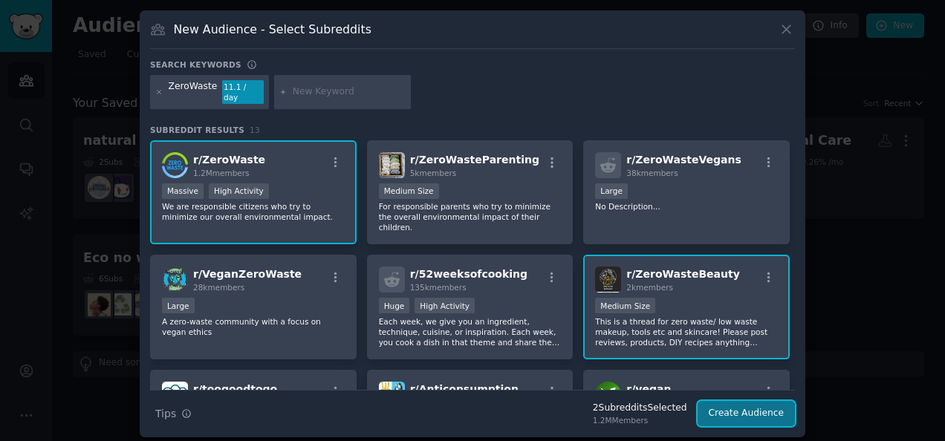
click at [768, 405] on button "Create Audience" at bounding box center [747, 413] width 98 height 25
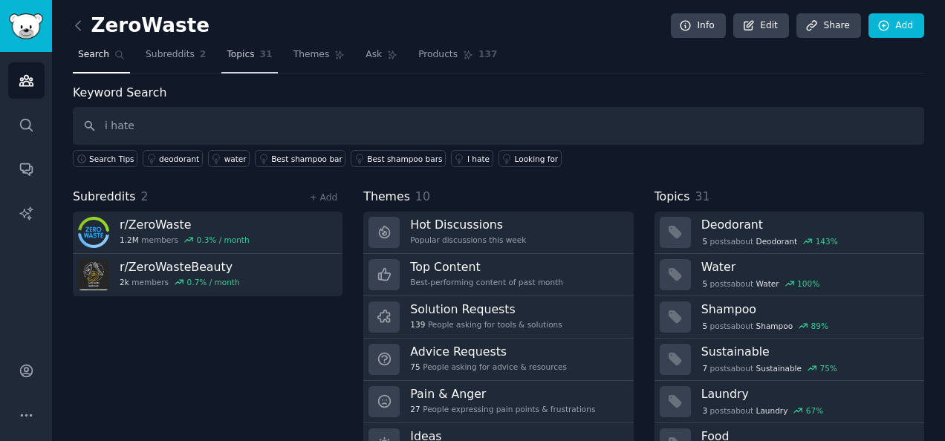
type input "i hate"
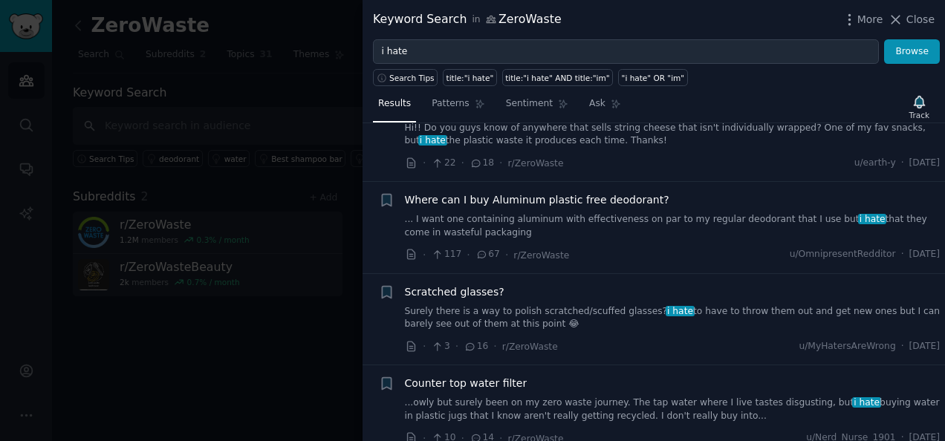
scroll to position [4097, 0]
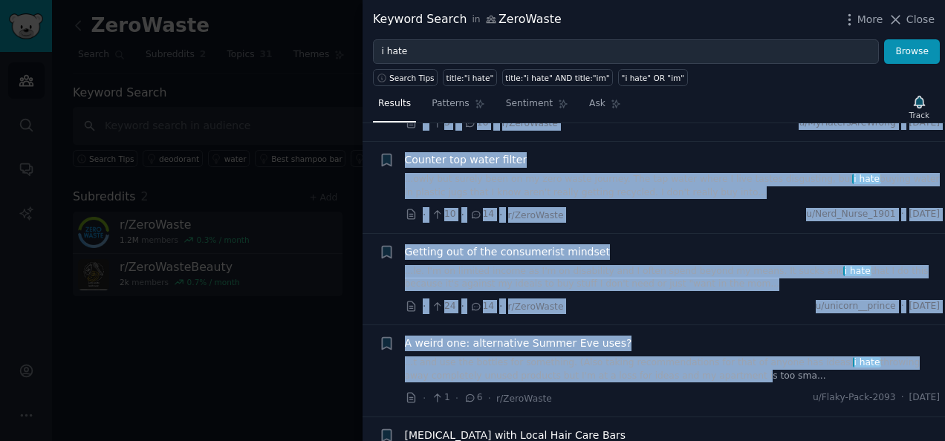
drag, startPoint x: 401, startPoint y: 160, endPoint x: 654, endPoint y: 331, distance: 305.0
copy ul "Loremi dol sita-cons/adipis elitsedd ...e't inci utlab etdolo mag aliquaenima m…"
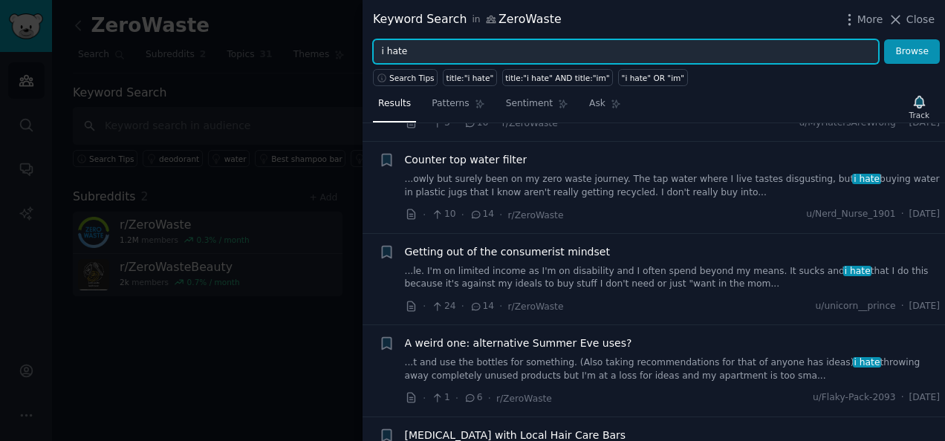
click at [439, 55] on input "i hate" at bounding box center [626, 51] width 506 height 25
click at [884, 39] on button "Browse" at bounding box center [912, 51] width 56 height 25
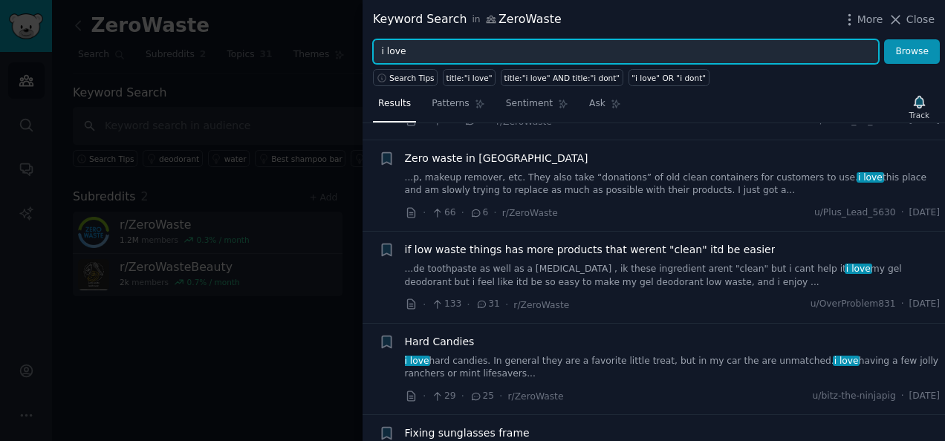
scroll to position [453, 0]
type input "i"
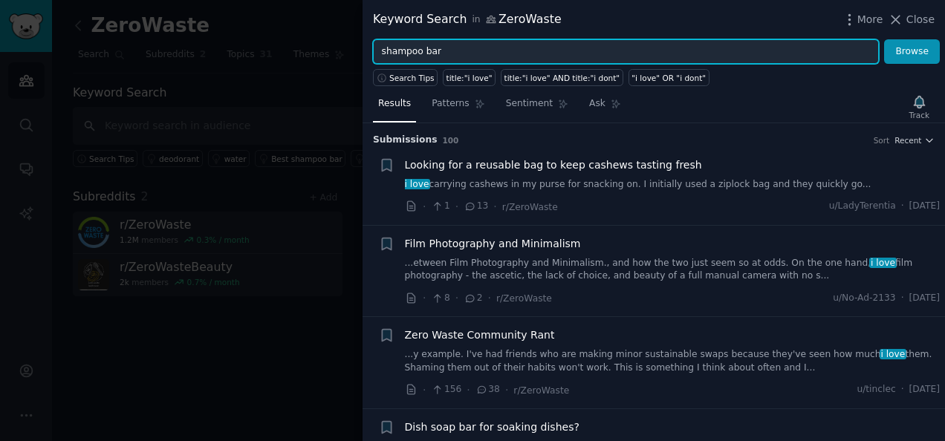
click at [884, 39] on button "Browse" at bounding box center [912, 51] width 56 height 25
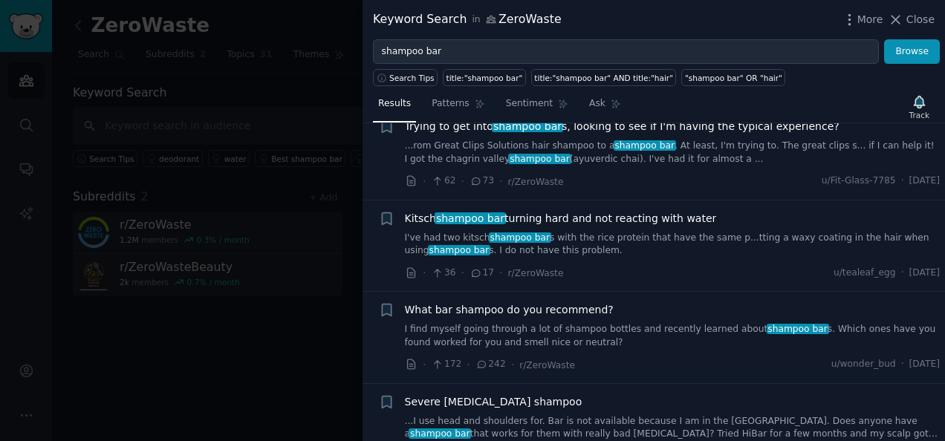
scroll to position [6328, 0]
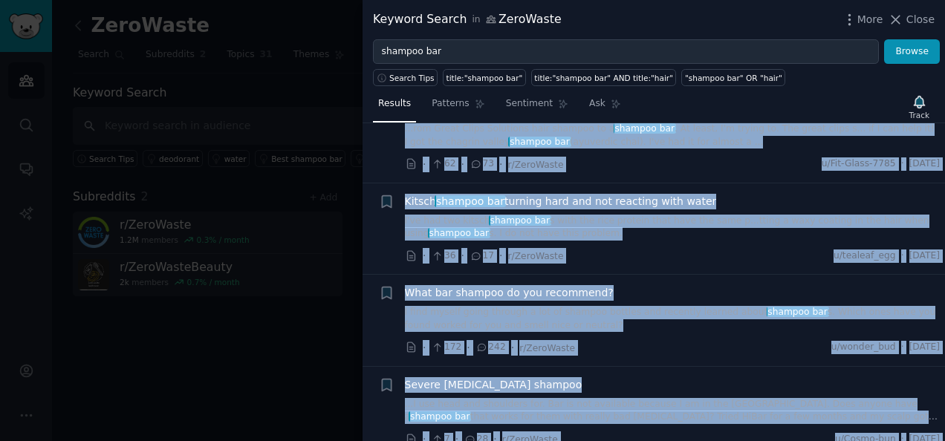
drag, startPoint x: 397, startPoint y: 144, endPoint x: 692, endPoint y: 357, distance: 363.9
click at [692, 357] on div "Submission s 100 Sort Recent + Mold on soap dish I have a wooden soap dish unde…" at bounding box center [654, 282] width 582 height 318
copy div "loremi d 386 Sita Consec + Adip el sedd eius T inci u labore etdo magn aliqu en…"
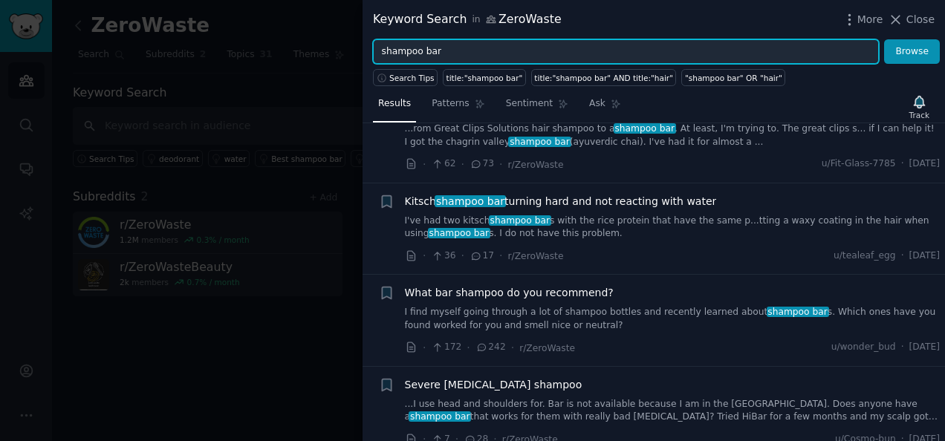
click at [446, 51] on input "shampoo bar" at bounding box center [626, 51] width 506 height 25
type input "s"
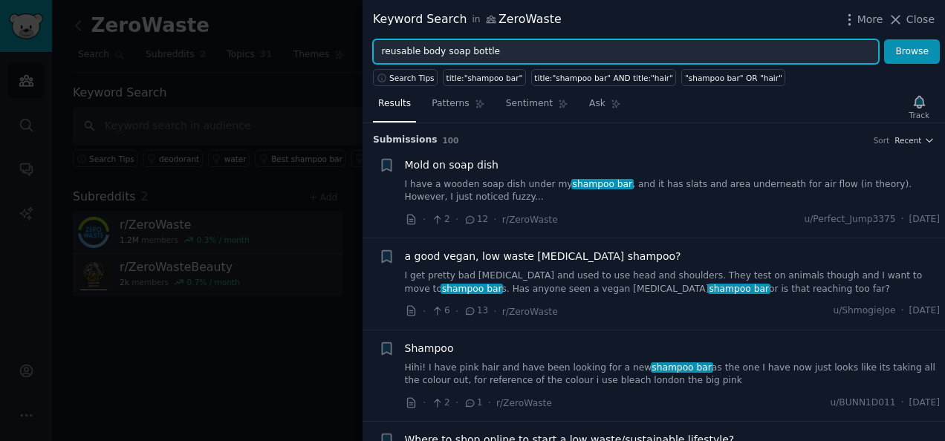
click at [884, 39] on button "Browse" at bounding box center [912, 51] width 56 height 25
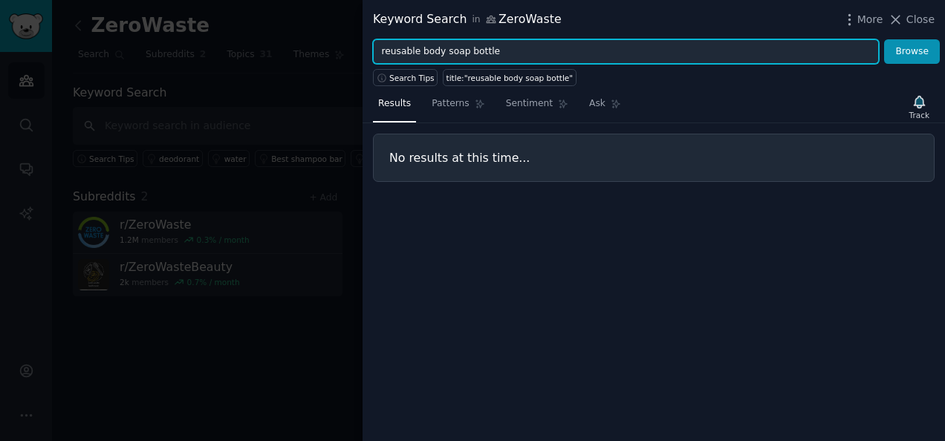
click at [418, 52] on input "reusable body soap bottle" at bounding box center [626, 51] width 506 height 25
type input "body soap bottle"
click at [884, 39] on button "Browse" at bounding box center [912, 51] width 56 height 25
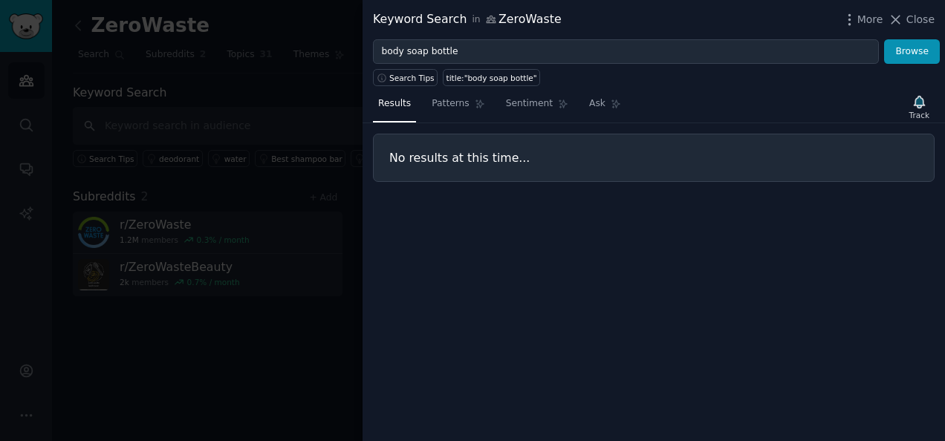
click at [305, 126] on div at bounding box center [472, 220] width 945 height 441
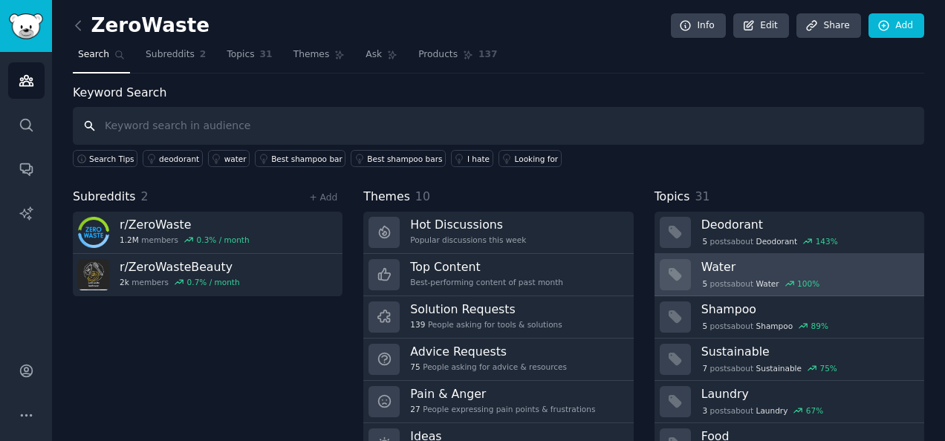
scroll to position [68, 0]
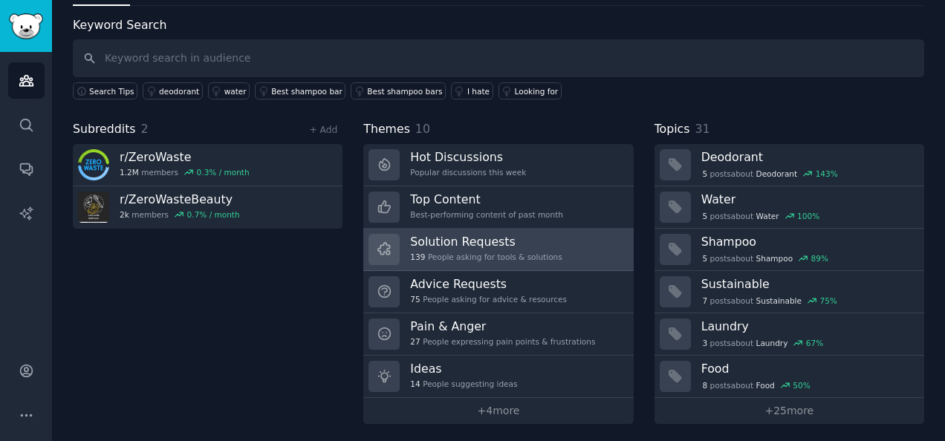
click at [403, 242] on link "Solution Requests 139 People asking for tools & solutions" at bounding box center [498, 250] width 270 height 42
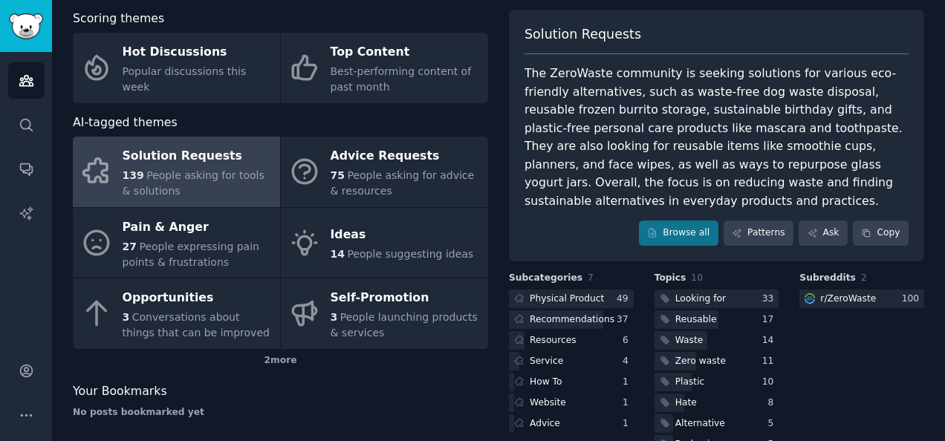
scroll to position [73, 0]
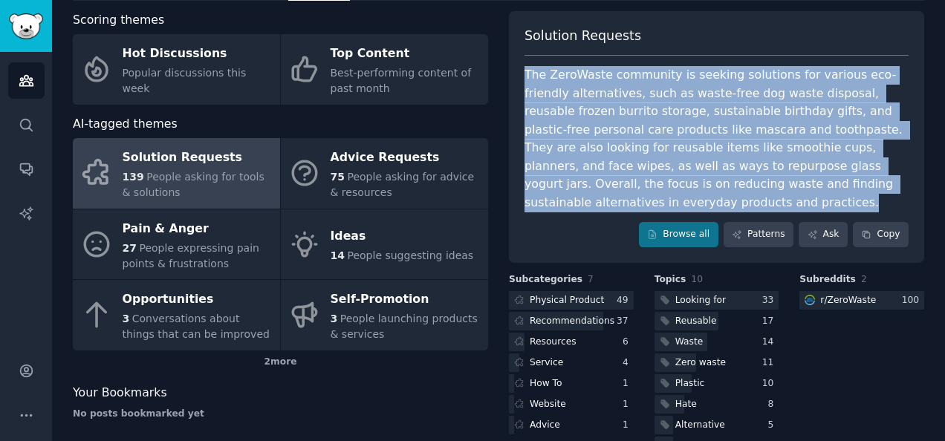
drag, startPoint x: 521, startPoint y: 73, endPoint x: 874, endPoint y: 186, distance: 371.2
click at [874, 186] on div "Solution Requests The ZeroWaste community is seeking solutions for various eco-…" at bounding box center [716, 137] width 415 height 252
copy div "The ZeroWaste community is seeking solutions for various eco-friendly alternati…"
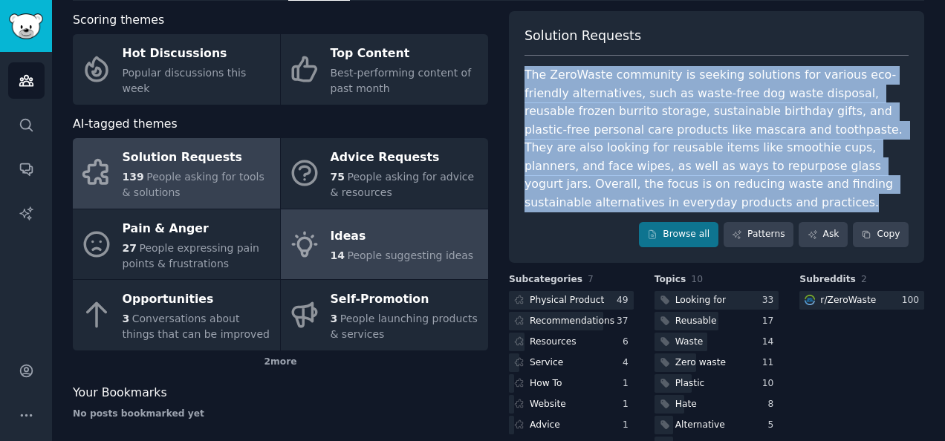
click at [342, 245] on div "Ideas" at bounding box center [402, 237] width 143 height 24
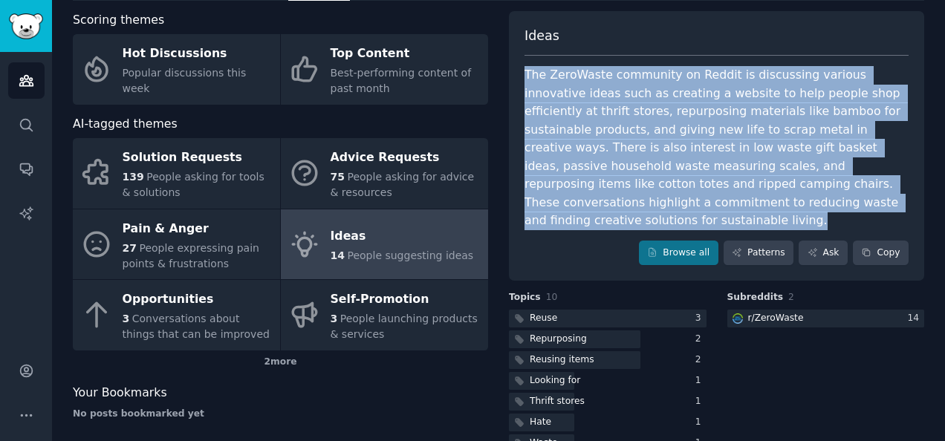
drag, startPoint x: 519, startPoint y: 72, endPoint x: 804, endPoint y: 205, distance: 314.8
click at [804, 205] on div "Ideas The ZeroWaste community on Reddit is discussing various innovative ideas …" at bounding box center [716, 146] width 415 height 270
copy div "The ZeroWaste community on Reddit is discussing various innovative ideas such a…"
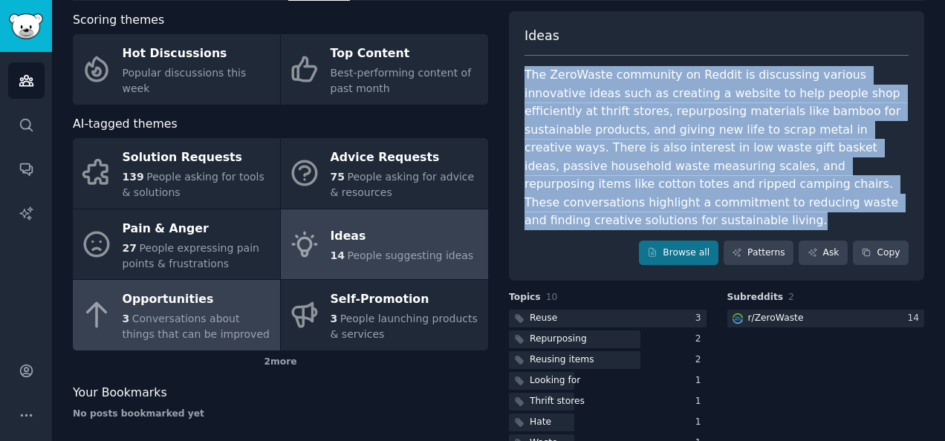
click at [180, 322] on span "Conversations about things that can be improved" at bounding box center [196, 326] width 147 height 27
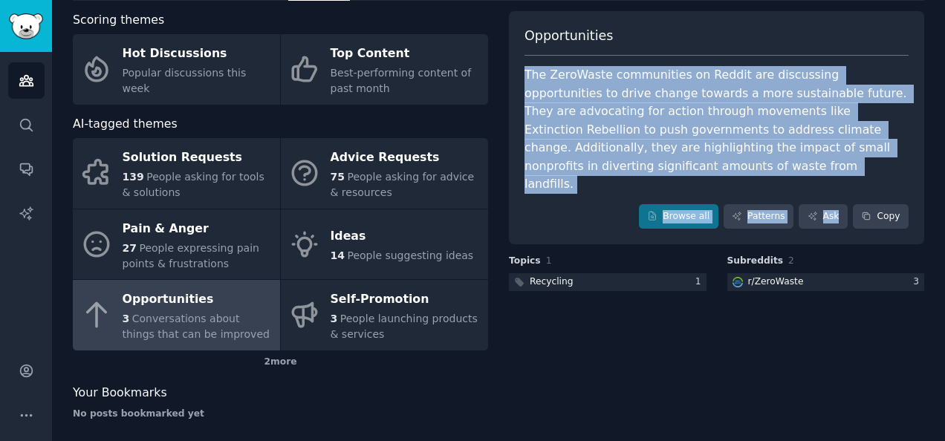
drag, startPoint x: 523, startPoint y: 69, endPoint x: 917, endPoint y: 166, distance: 406.3
click at [917, 166] on div "Opportunities The ZeroWaste communities on Reddit are discussing opportunities …" at bounding box center [716, 128] width 415 height 234
copy div "The ZeroWaste communities on Reddit are discussing opportunities to drive chang…"
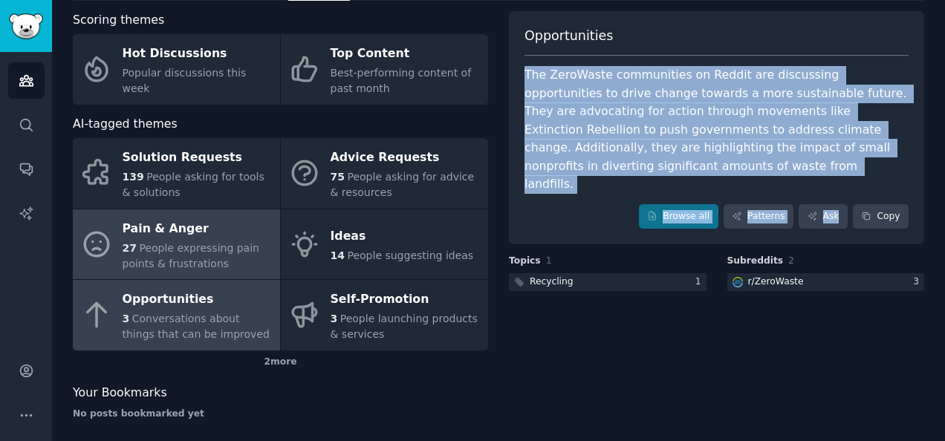
click at [163, 217] on div "Pain & Anger" at bounding box center [198, 229] width 150 height 24
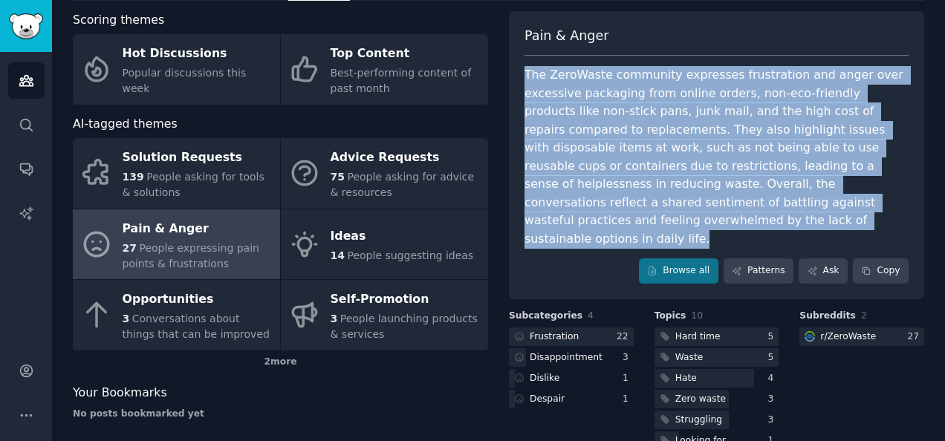
drag, startPoint x: 523, startPoint y: 73, endPoint x: 884, endPoint y: 206, distance: 384.8
click at [884, 206] on div "The ZeroWaste community expresses frustration and anger over excessive packagin…" at bounding box center [716, 157] width 384 height 182
copy div "The ZeroWaste community expresses frustration and anger over excessive packagin…"
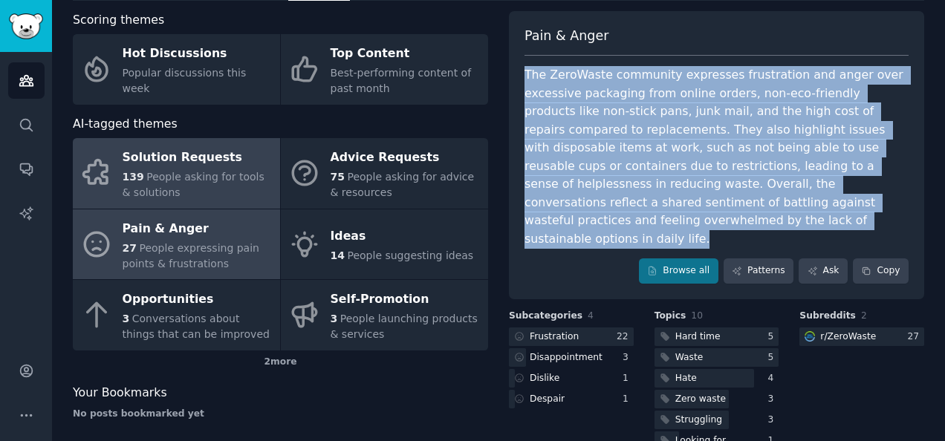
click at [162, 162] on div "Solution Requests" at bounding box center [198, 158] width 150 height 24
